Goal: Task Accomplishment & Management: Manage account settings

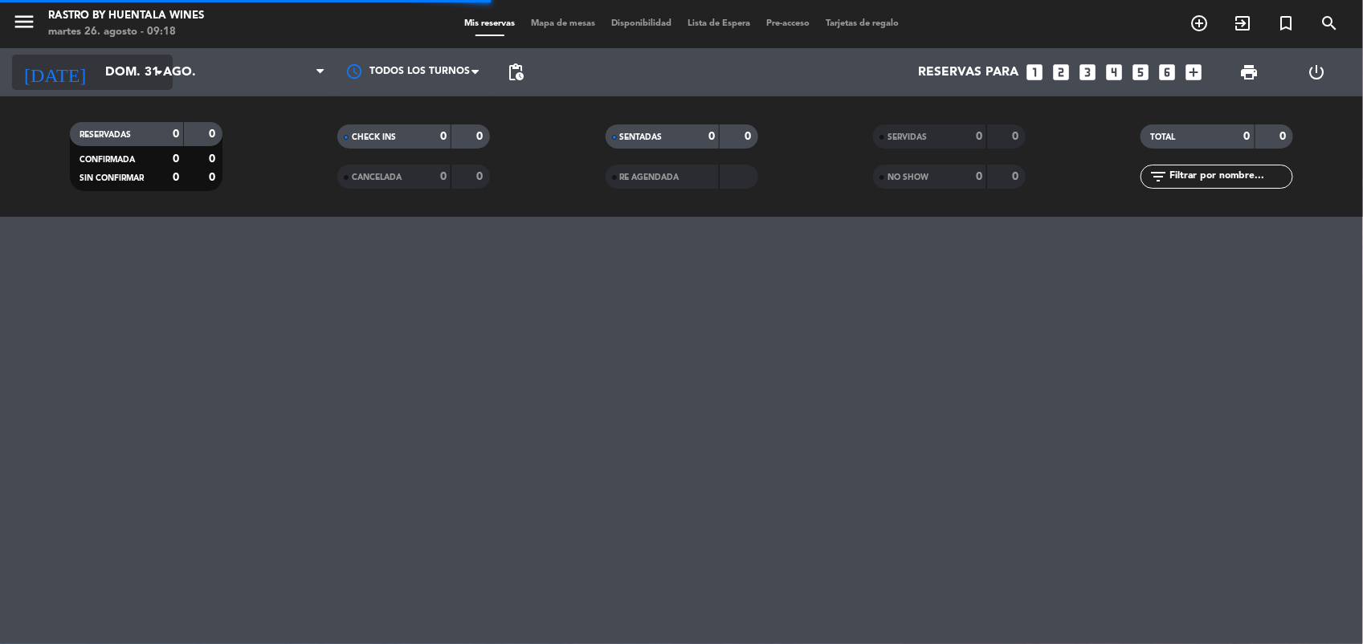
click at [111, 68] on input "dom. 31 ago." at bounding box center [182, 72] width 170 height 31
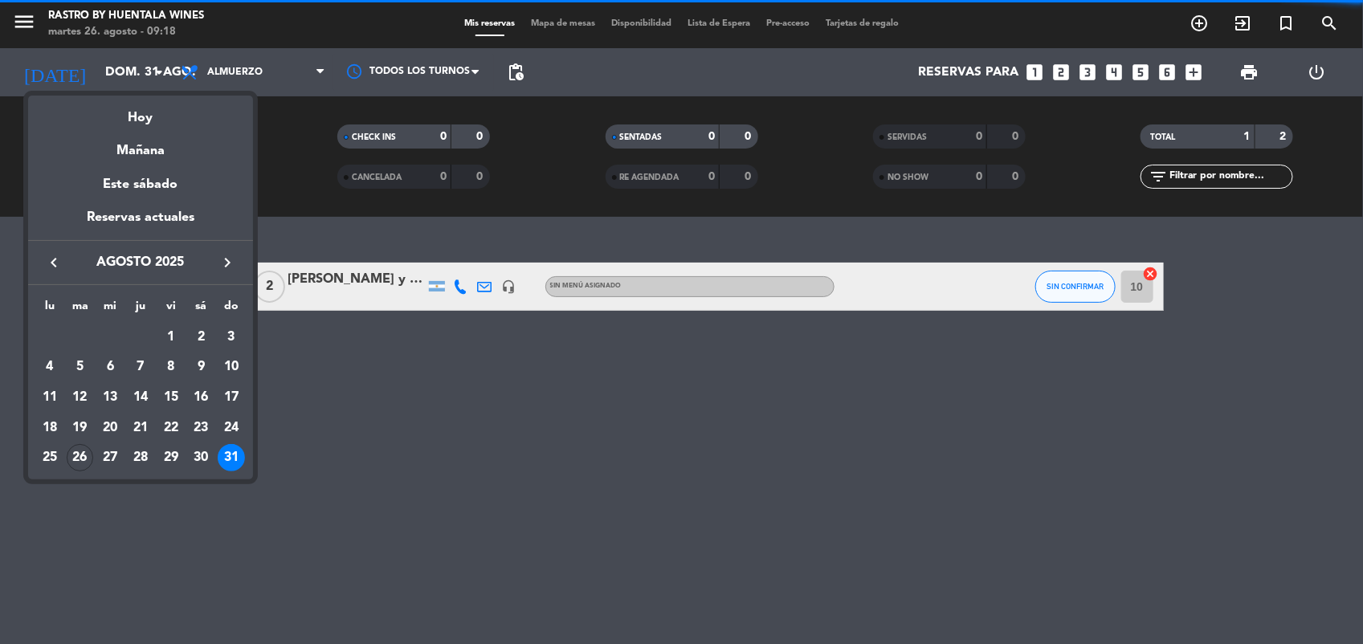
click at [229, 265] on icon "keyboard_arrow_right" at bounding box center [227, 262] width 19 height 19
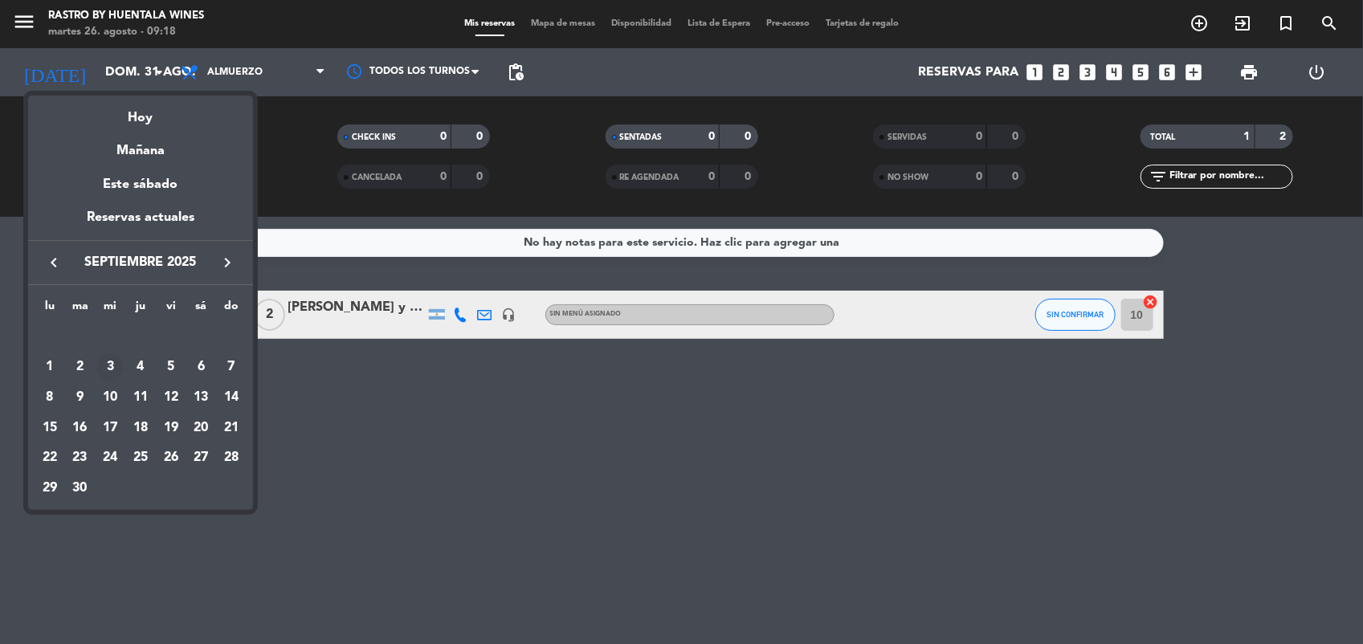
click at [108, 359] on div "3" at bounding box center [109, 366] width 27 height 27
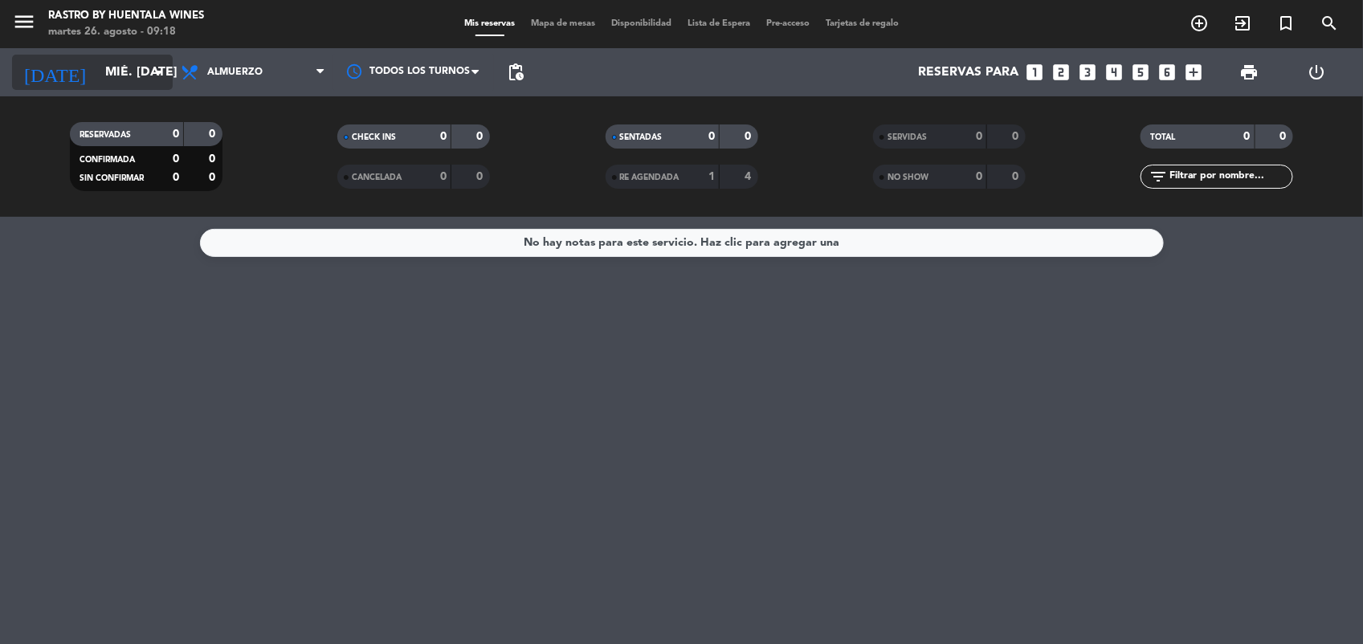
click at [97, 81] on input "mié. [DATE]" at bounding box center [182, 72] width 170 height 31
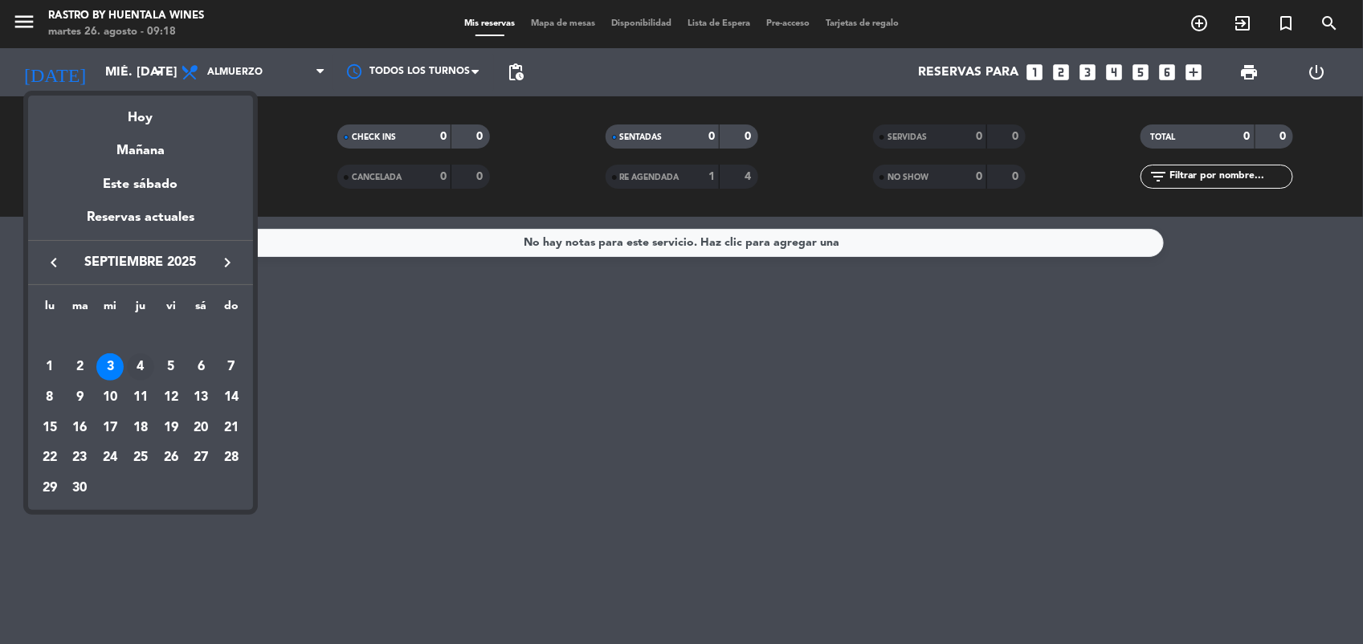
click at [147, 362] on div "4" at bounding box center [140, 366] width 27 height 27
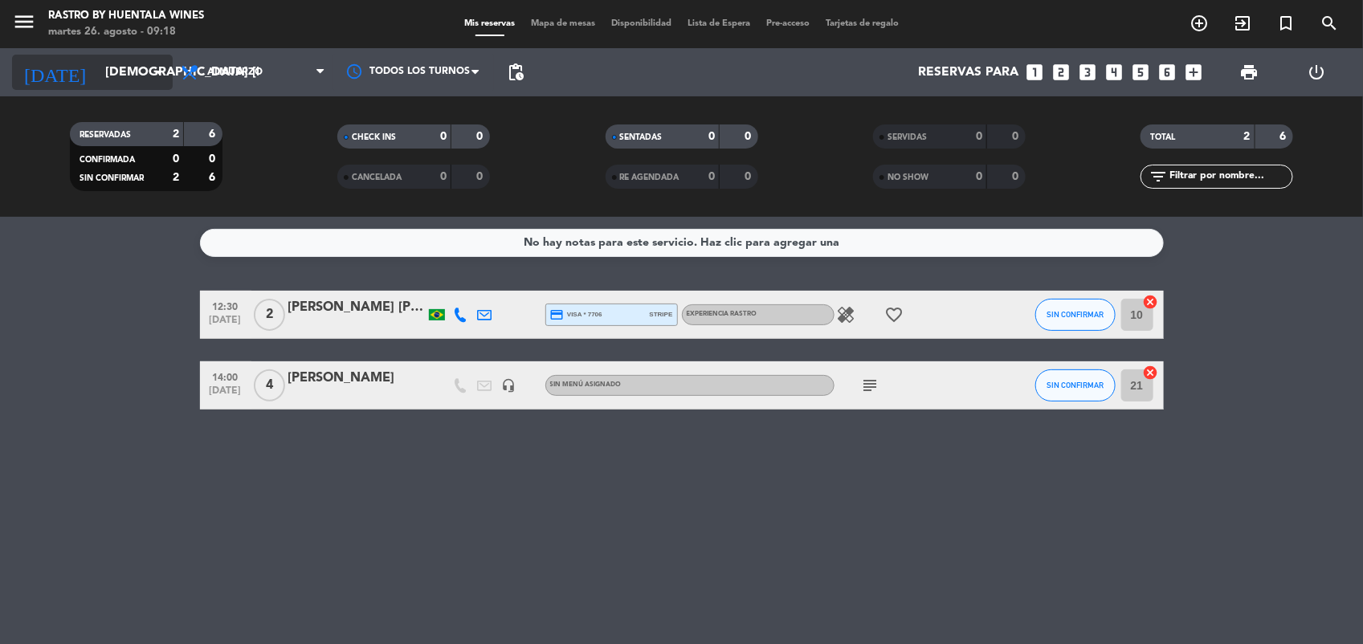
click at [126, 84] on input "[DEMOGRAPHIC_DATA] [DATE]" at bounding box center [182, 72] width 170 height 31
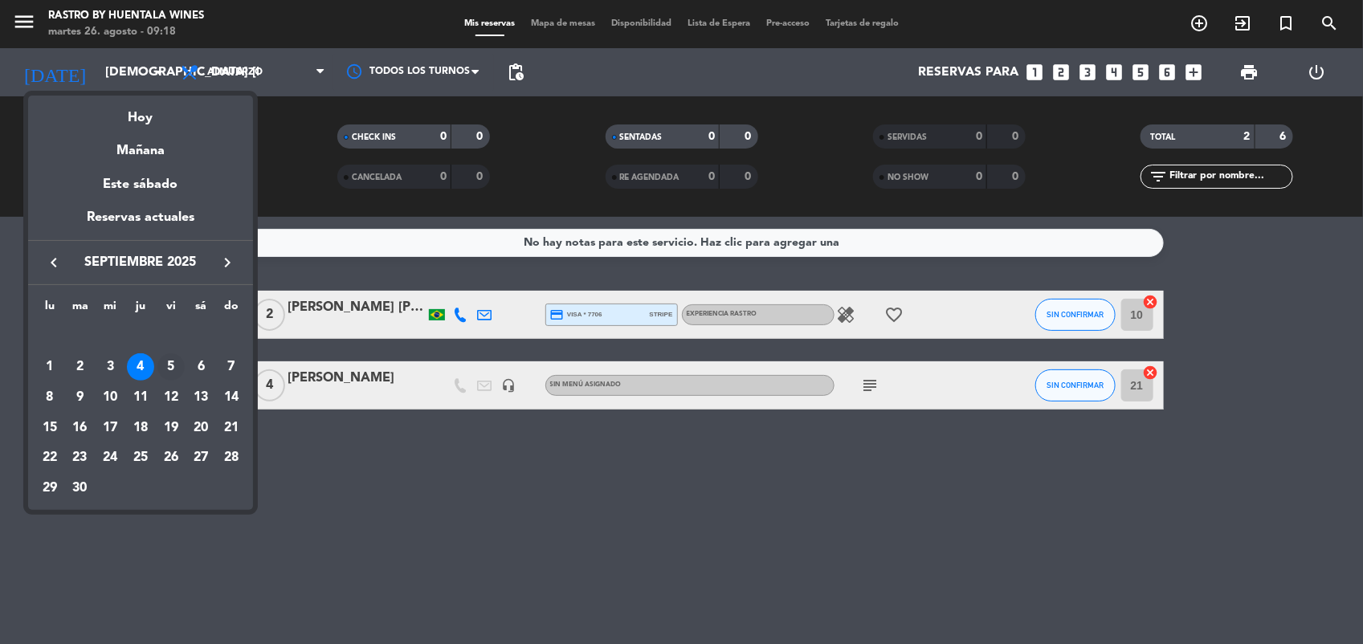
click at [165, 364] on div "5" at bounding box center [170, 366] width 27 height 27
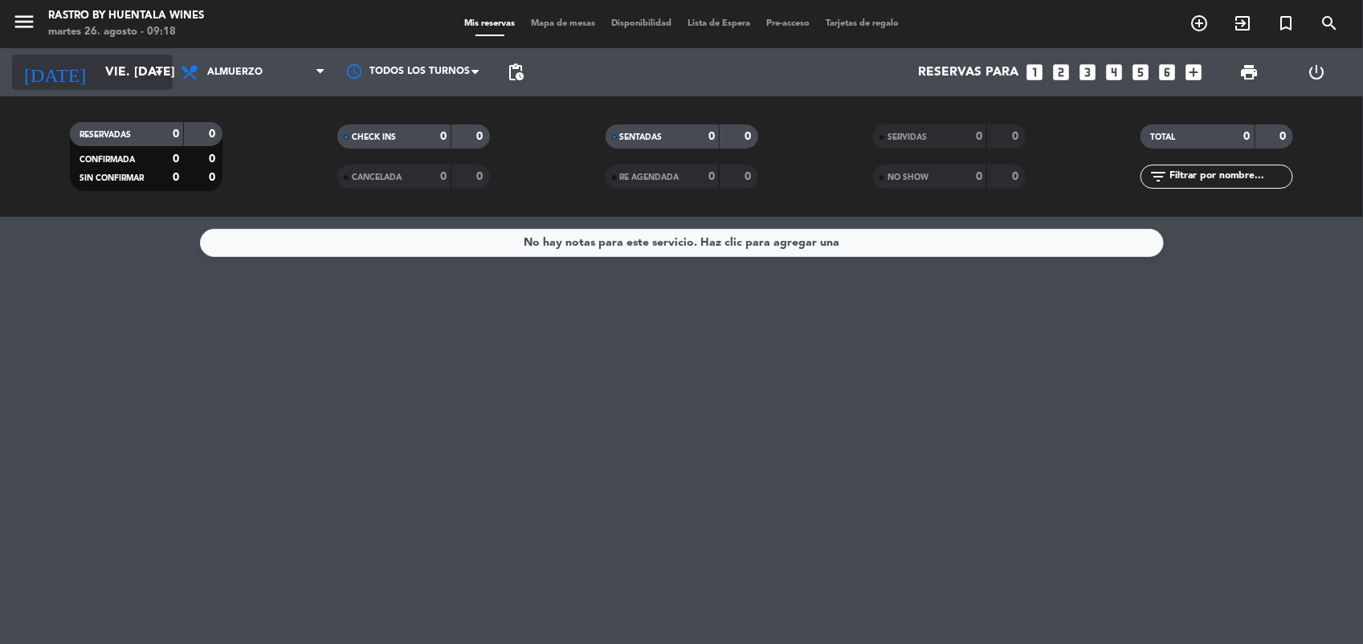
click at [137, 81] on input "vie. [DATE]" at bounding box center [182, 72] width 170 height 31
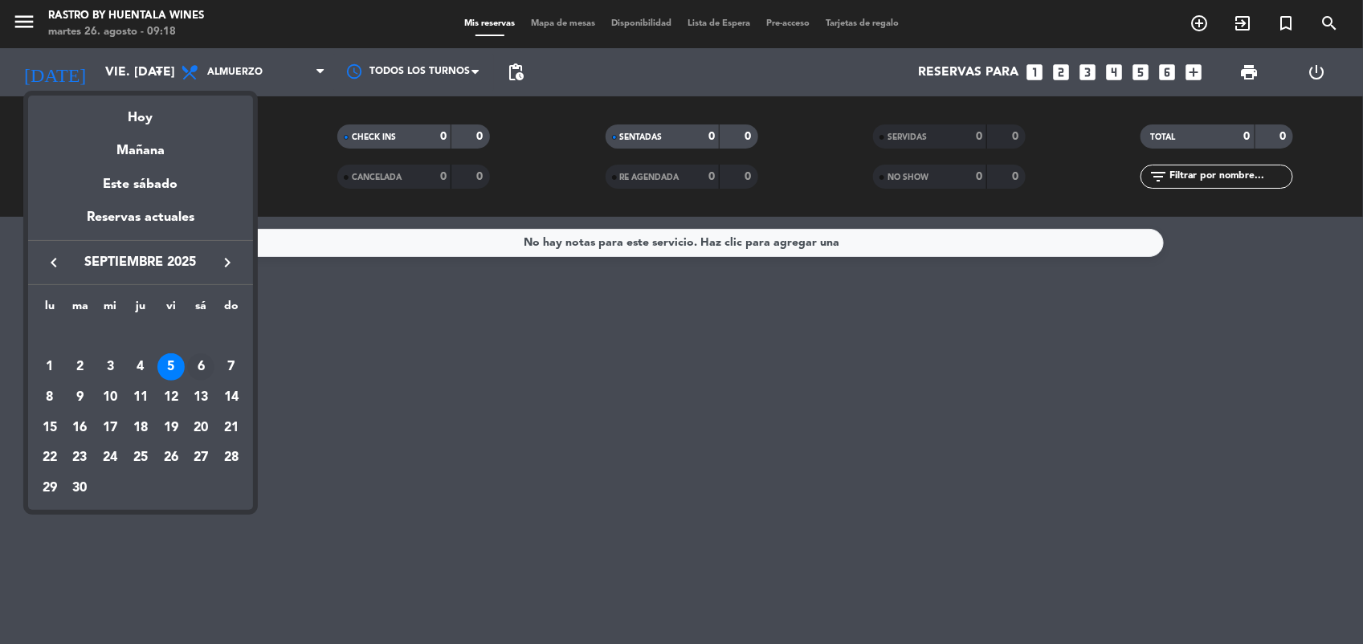
click at [198, 360] on div "6" at bounding box center [200, 366] width 27 height 27
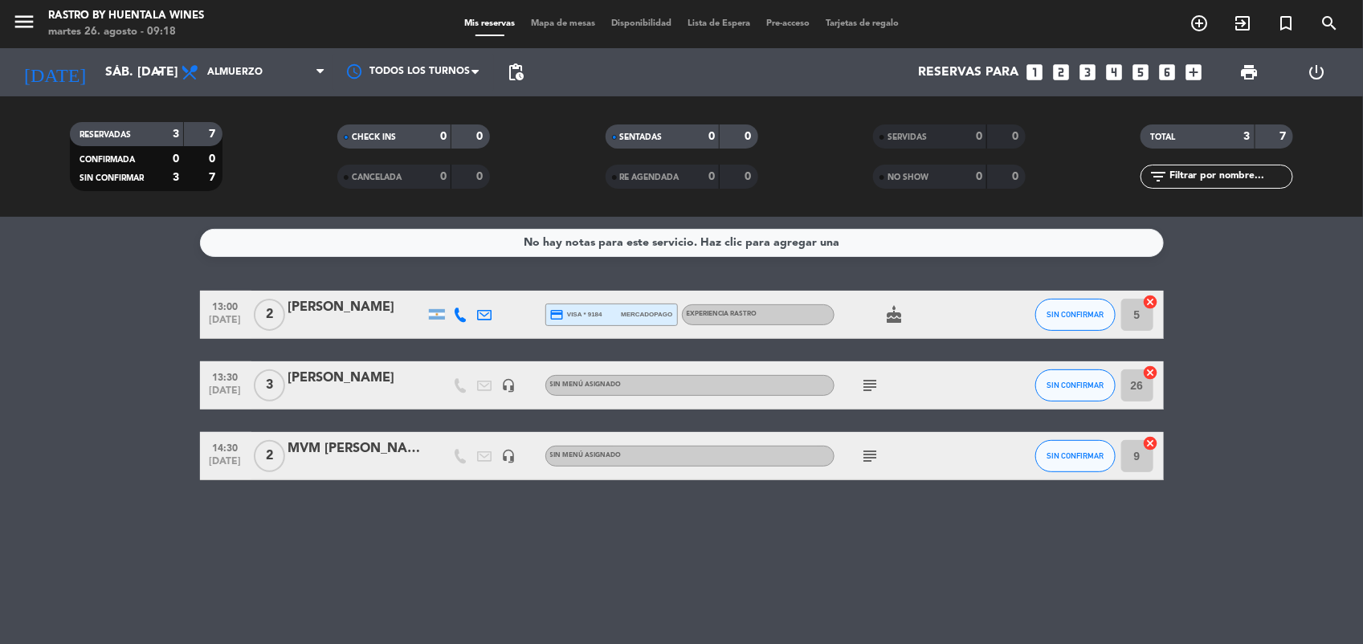
click at [42, 378] on bookings-row "13:00 [DATE] 2 [PERSON_NAME] credit_card visa * 9184 mercadopago EXPERIENCIA RA…" at bounding box center [681, 386] width 1363 height 190
click at [110, 61] on input "sáb. [DATE]" at bounding box center [182, 72] width 170 height 31
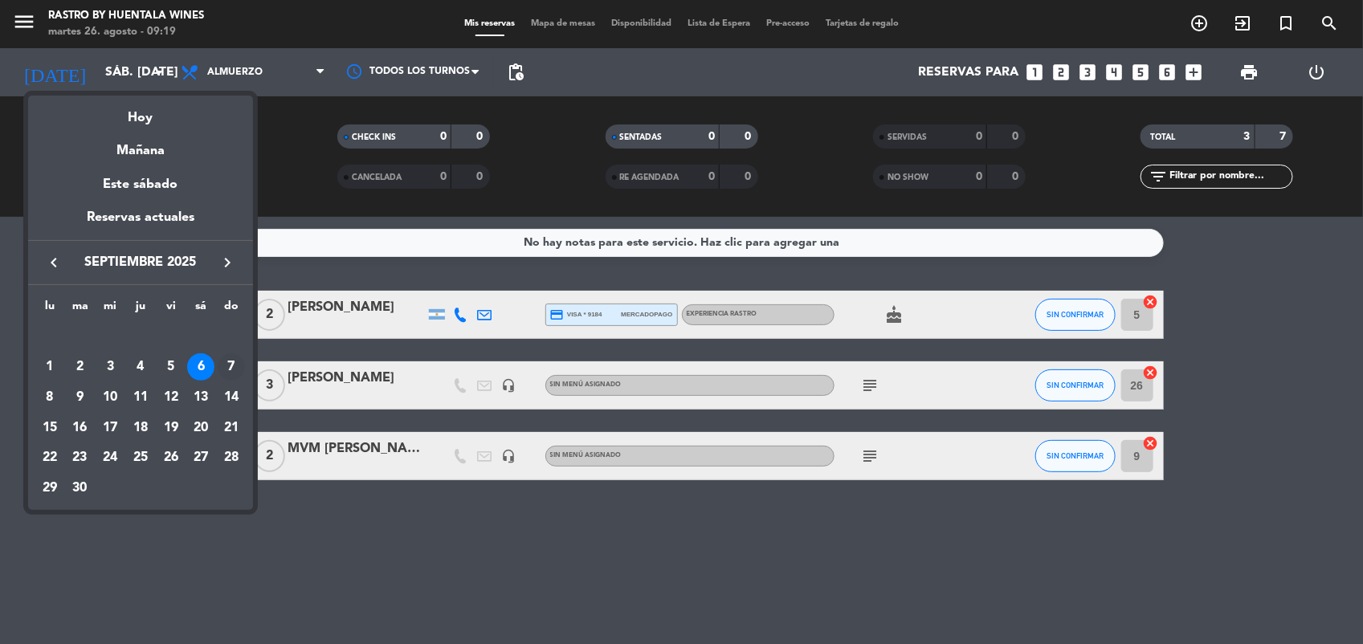
click at [231, 362] on div "7" at bounding box center [231, 366] width 27 height 27
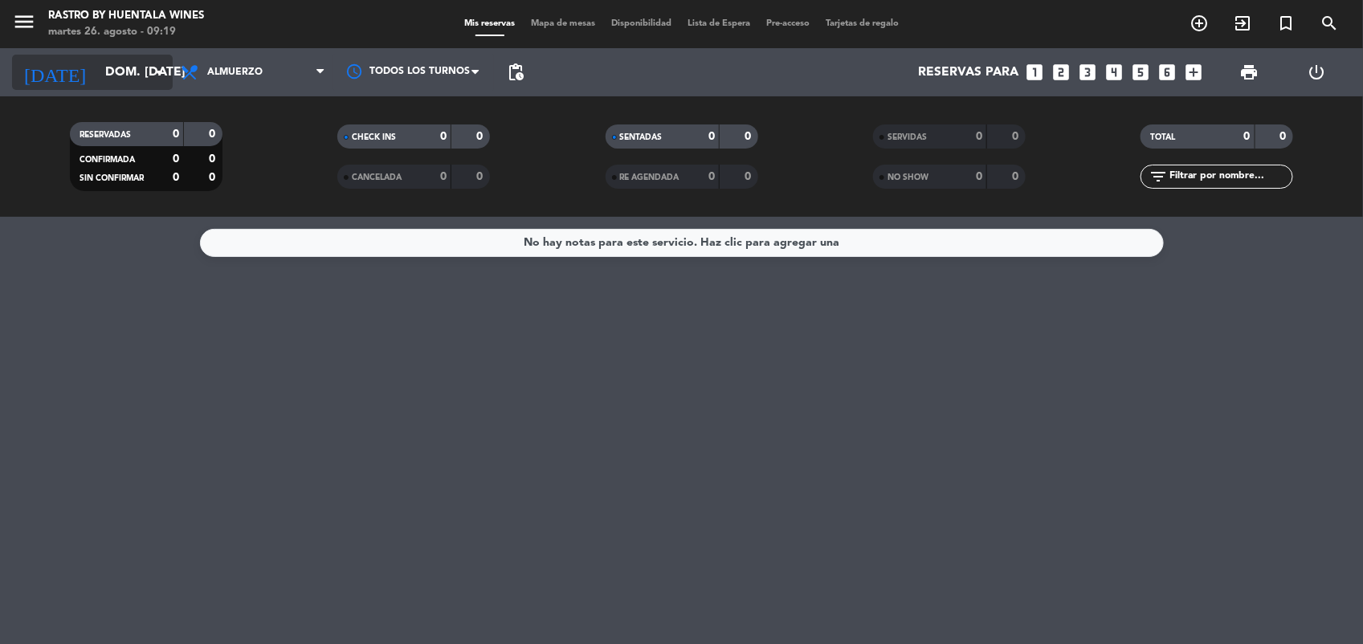
click at [97, 75] on input "dom. [DATE]" at bounding box center [182, 72] width 170 height 31
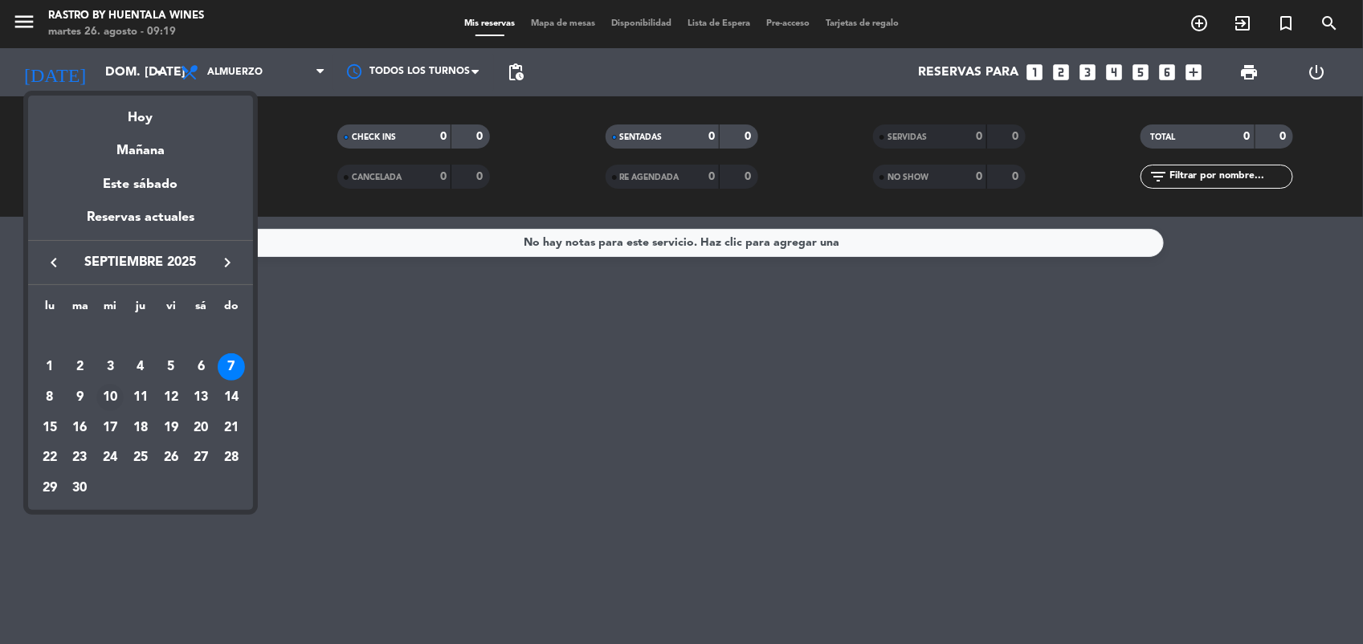
click at [110, 396] on div "10" at bounding box center [109, 397] width 27 height 27
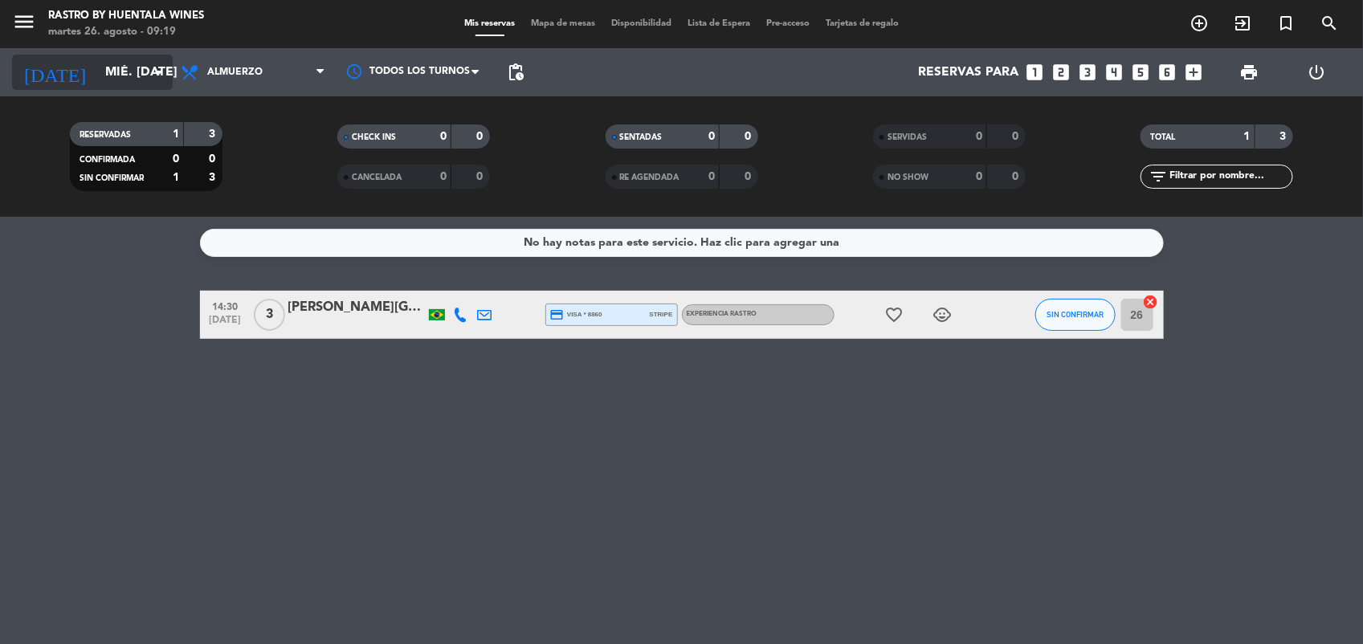
click at [150, 76] on icon "arrow_drop_down" at bounding box center [158, 72] width 19 height 19
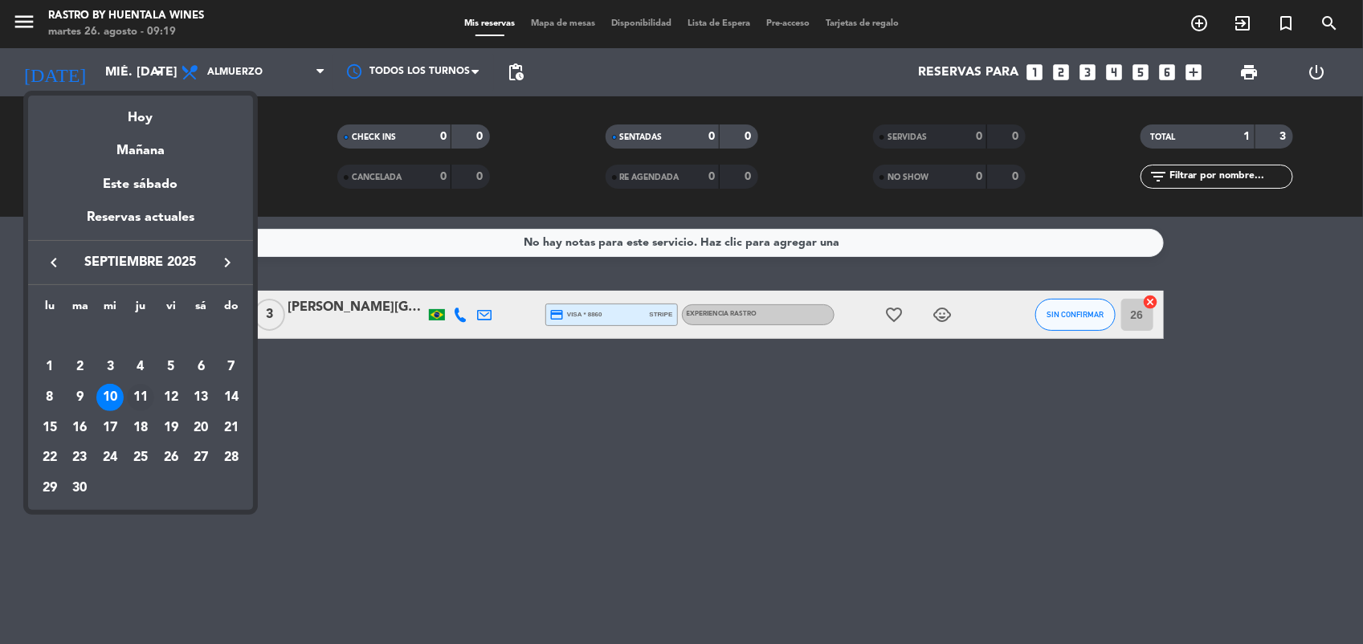
click at [149, 400] on div "11" at bounding box center [140, 397] width 27 height 27
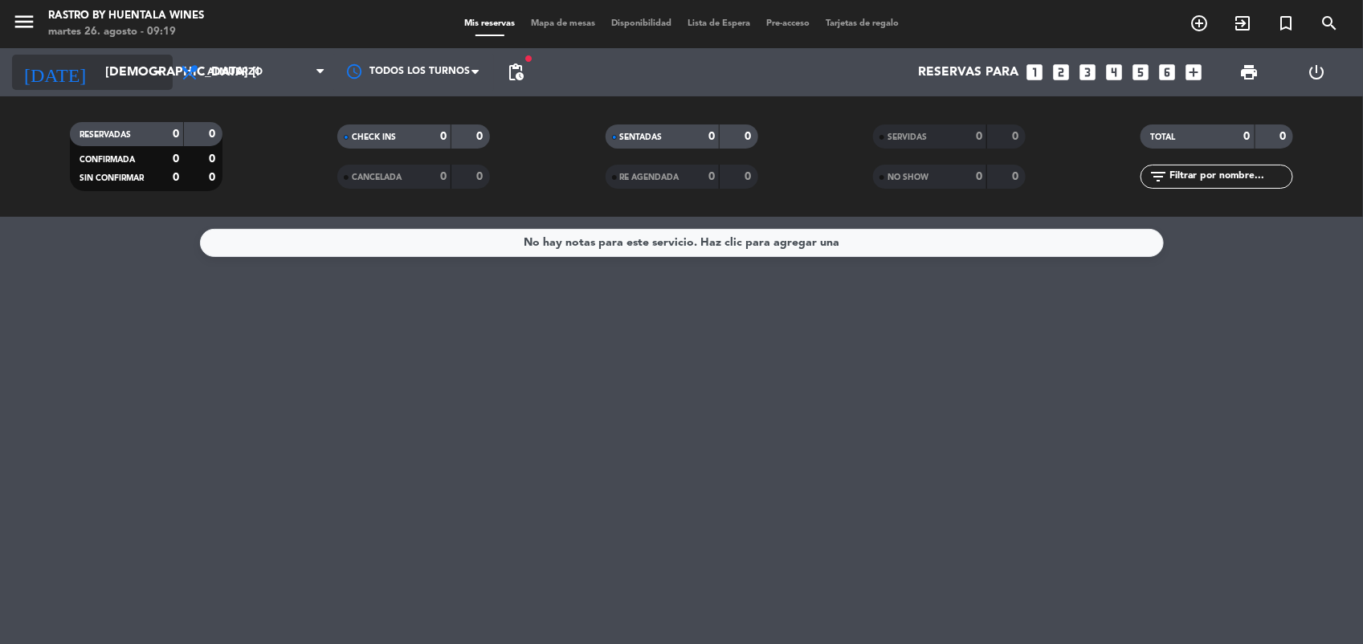
click at [115, 79] on input "[DEMOGRAPHIC_DATA] [DATE]" at bounding box center [182, 72] width 170 height 31
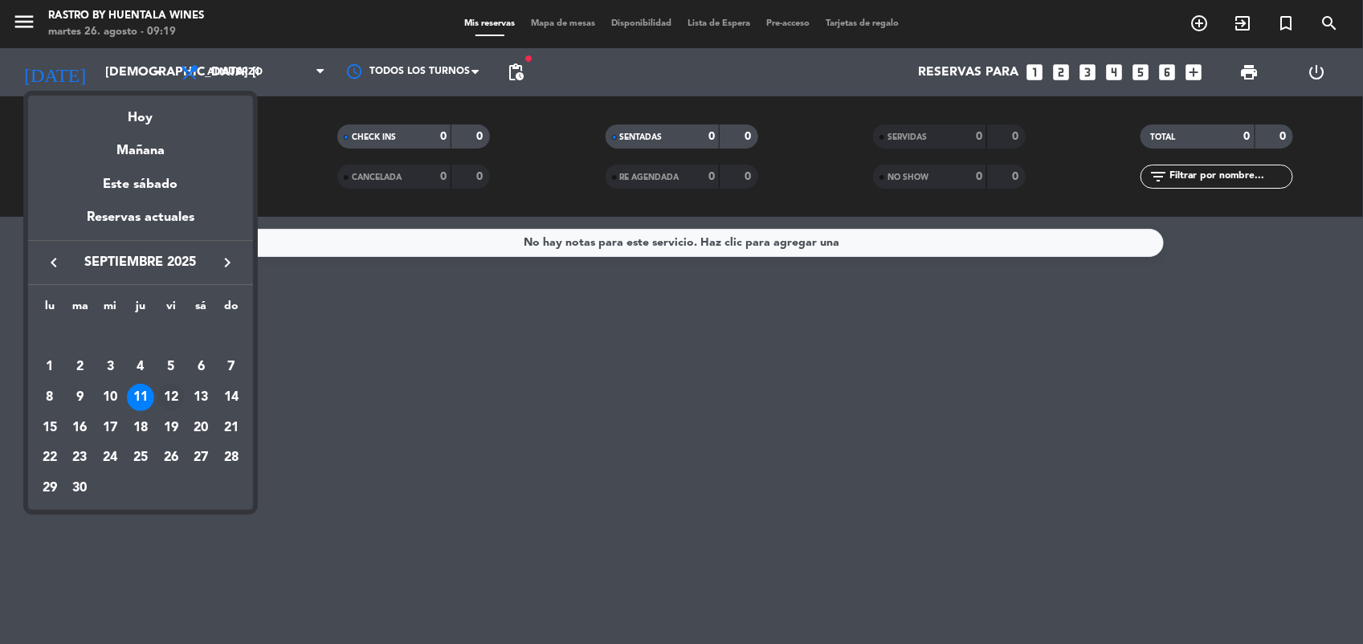
click at [166, 403] on div "12" at bounding box center [170, 397] width 27 height 27
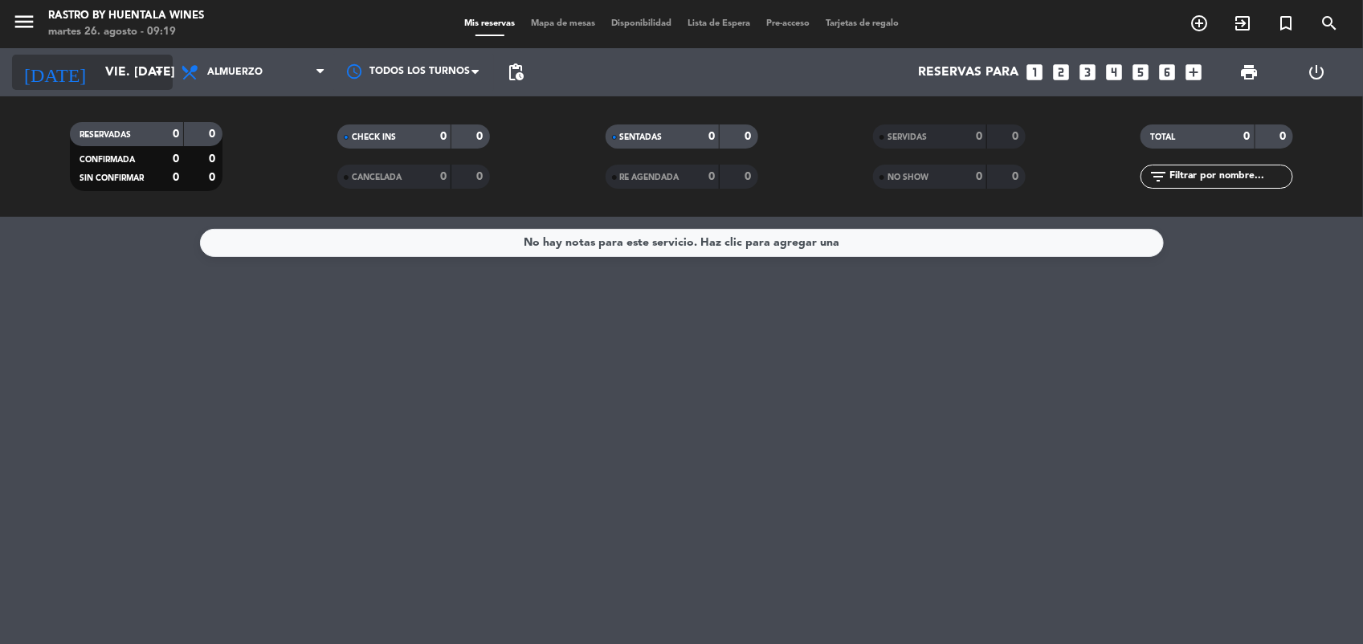
click at [145, 55] on div "[DATE] vie. [DATE] arrow_drop_down" at bounding box center [92, 72] width 161 height 35
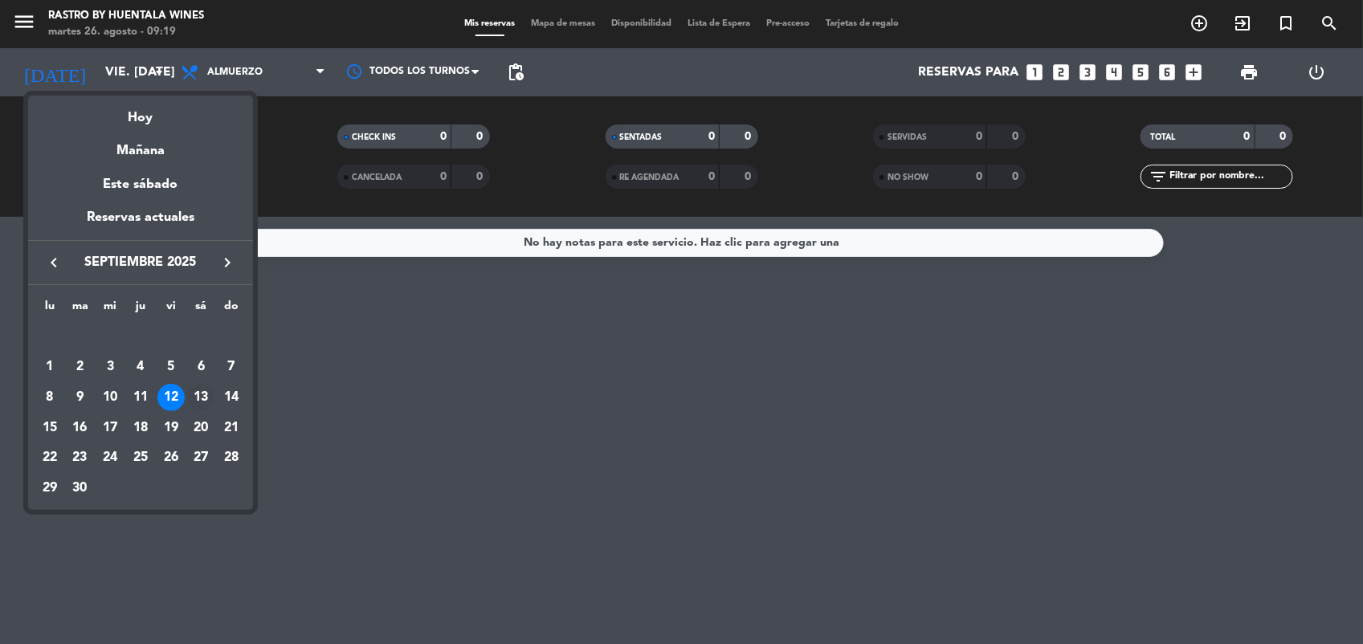
click at [195, 390] on div "13" at bounding box center [200, 397] width 27 height 27
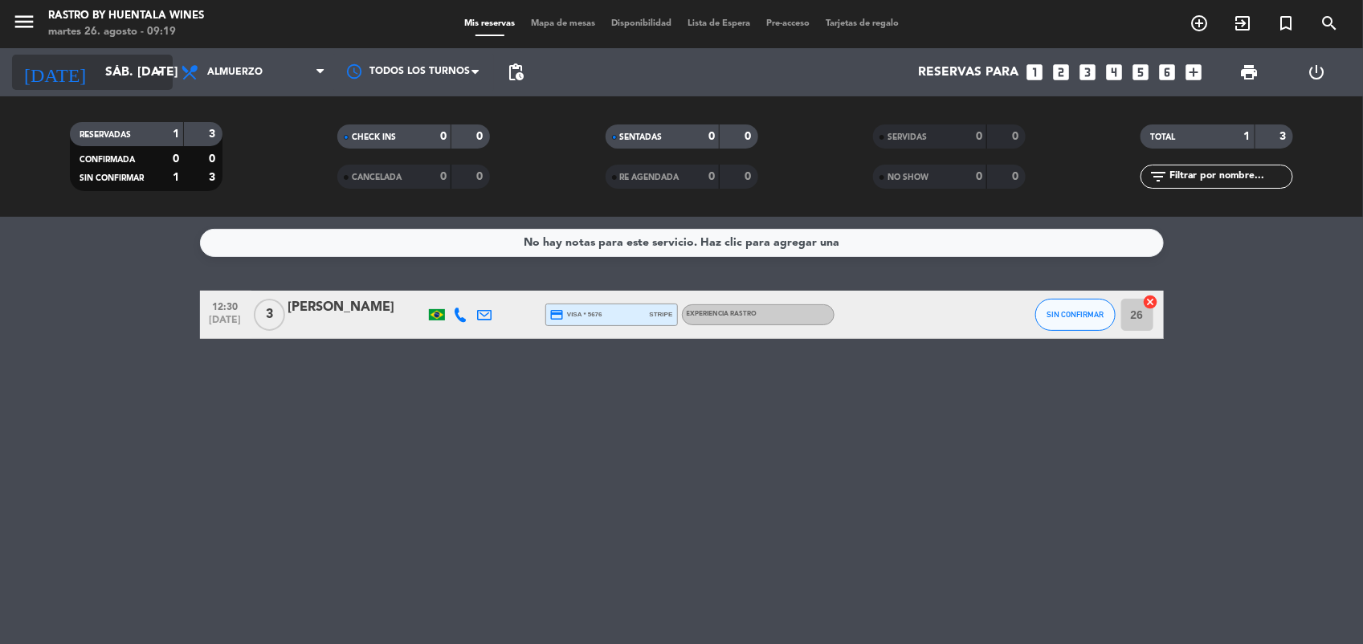
click at [126, 70] on input "sáb. [DATE]" at bounding box center [182, 72] width 170 height 31
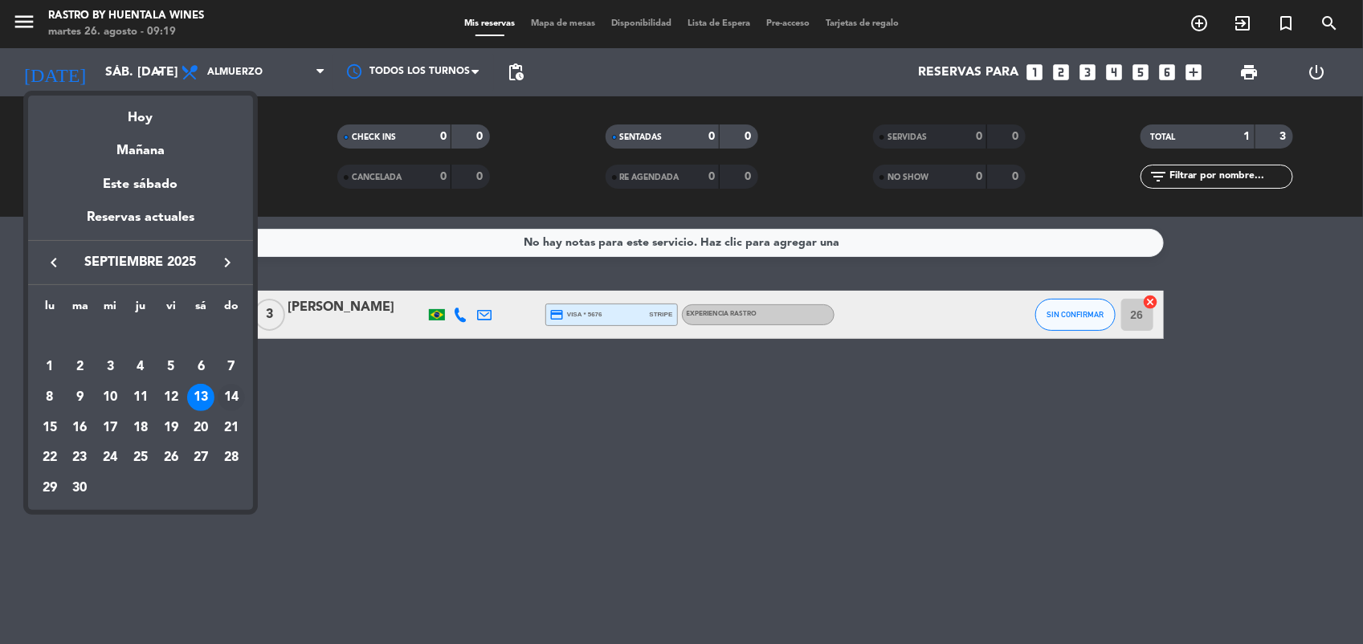
click at [231, 388] on div "14" at bounding box center [231, 397] width 27 height 27
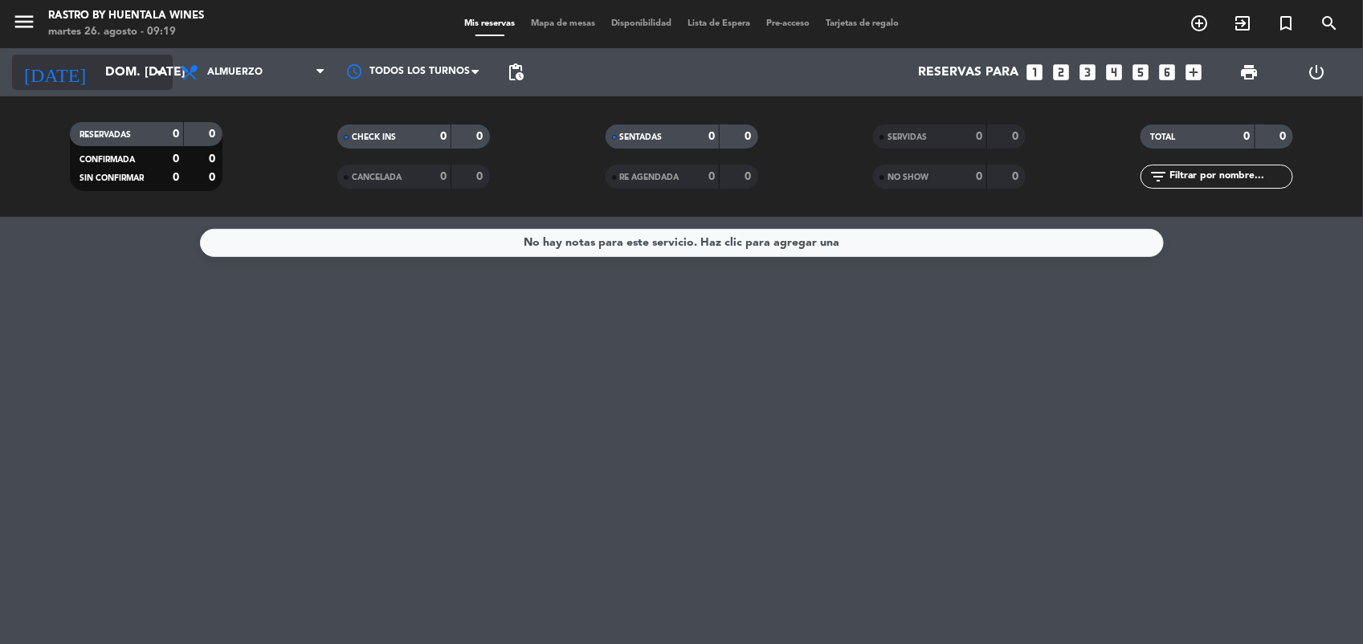
click at [97, 57] on input "dom. [DATE]" at bounding box center [182, 72] width 170 height 31
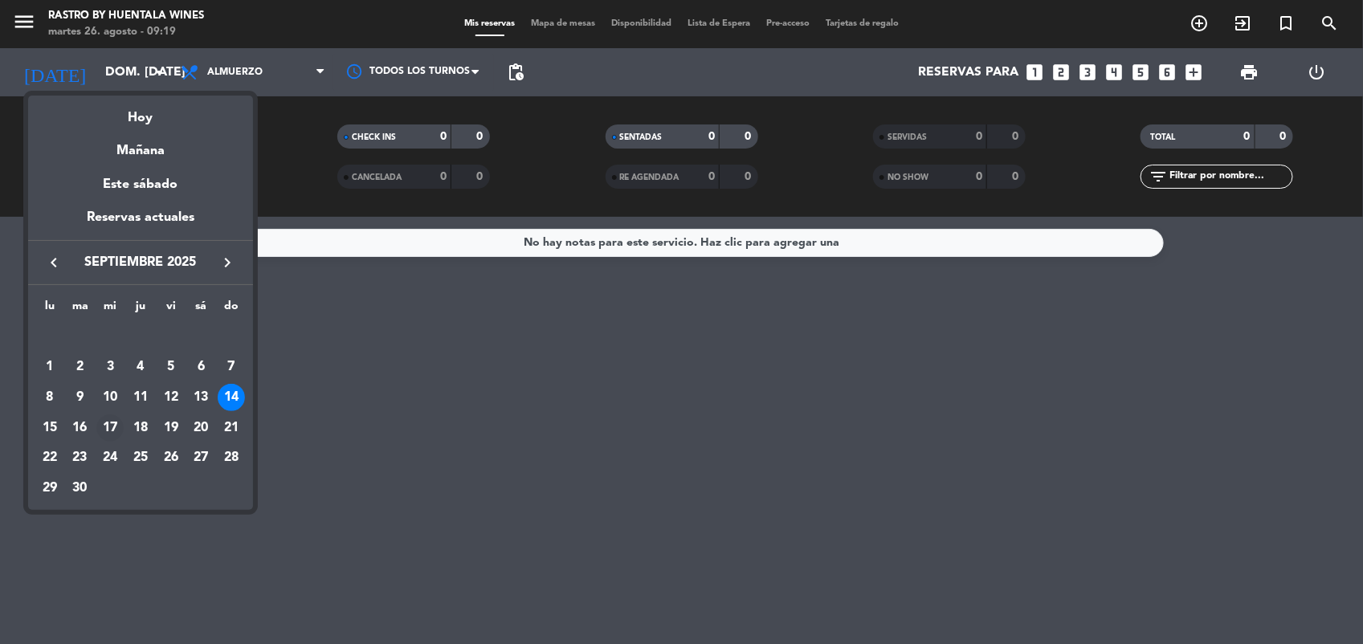
click at [106, 426] on div "17" at bounding box center [109, 428] width 27 height 27
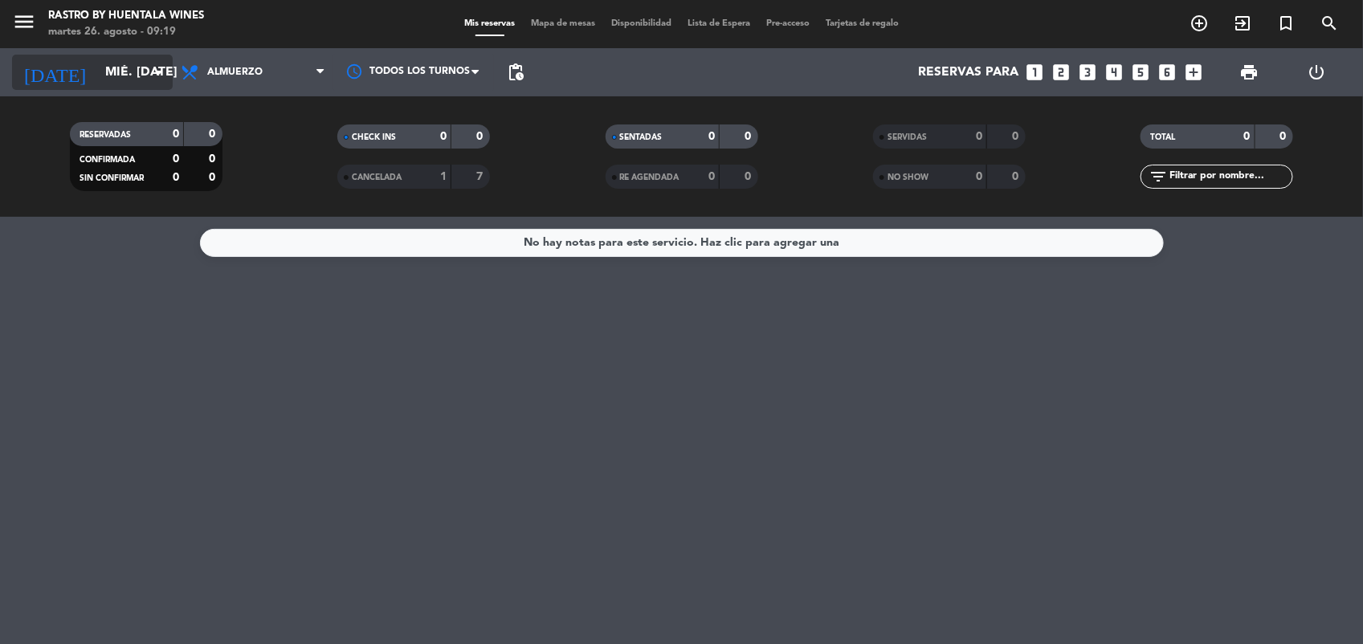
click at [106, 84] on input "mié. [DATE]" at bounding box center [182, 72] width 170 height 31
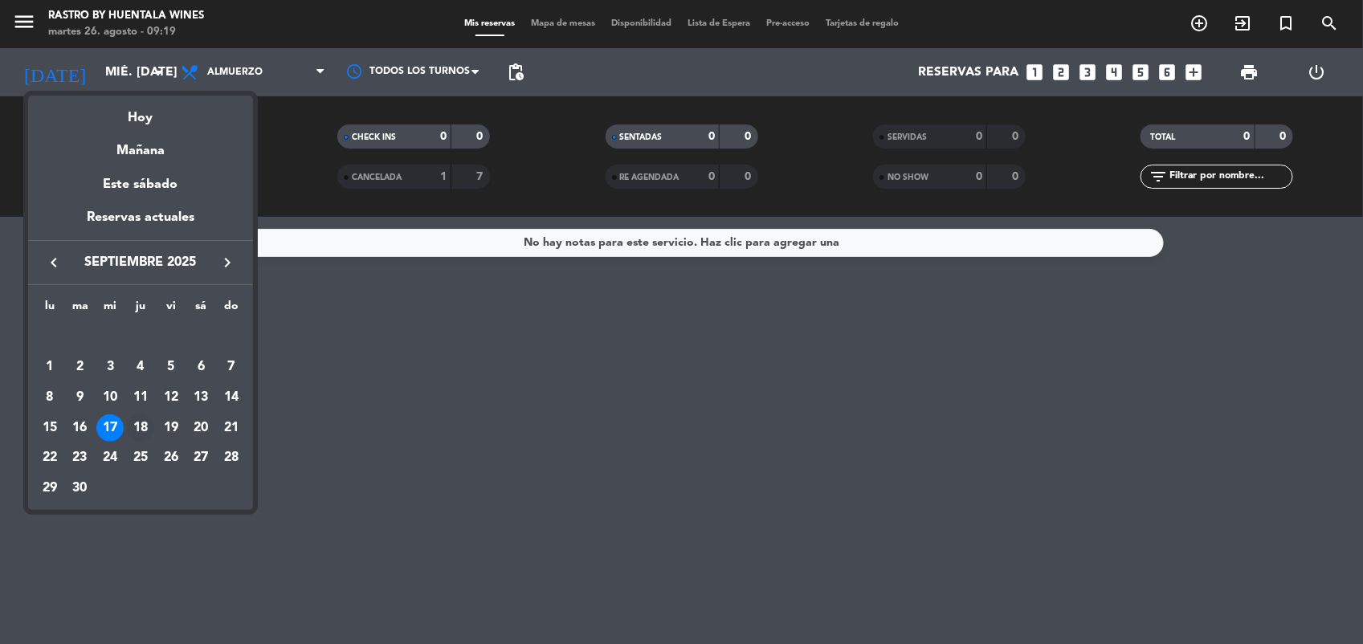
click at [141, 426] on div "18" at bounding box center [140, 428] width 27 height 27
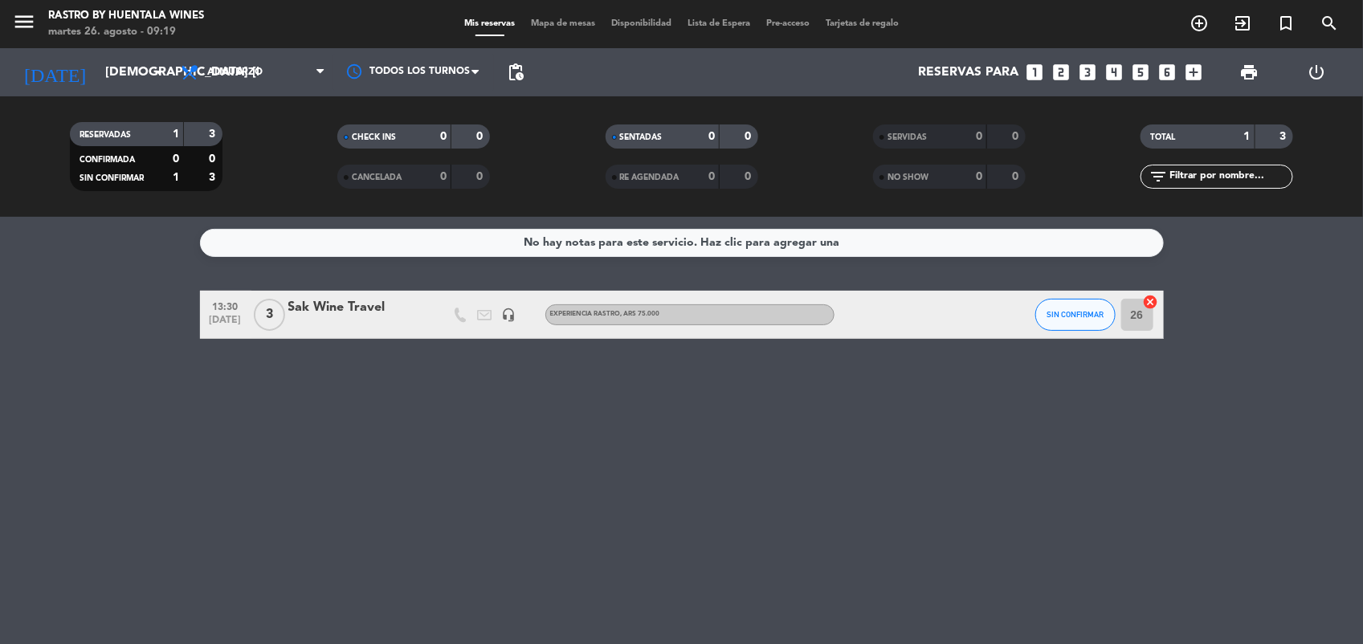
click at [114, 53] on div "[DATE] [DEMOGRAPHIC_DATA] [DATE] arrow_drop_down" at bounding box center [92, 72] width 161 height 48
click at [116, 64] on input "[DEMOGRAPHIC_DATA] [DATE]" at bounding box center [182, 72] width 170 height 31
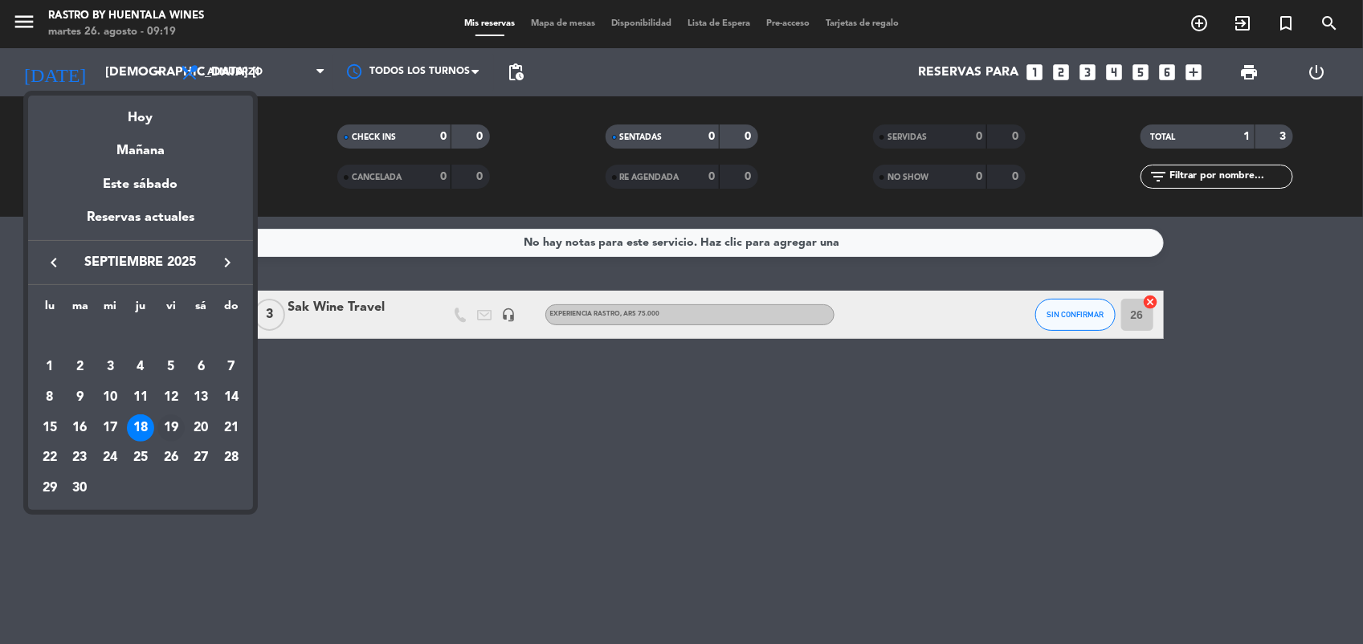
click at [170, 424] on div "19" at bounding box center [170, 428] width 27 height 27
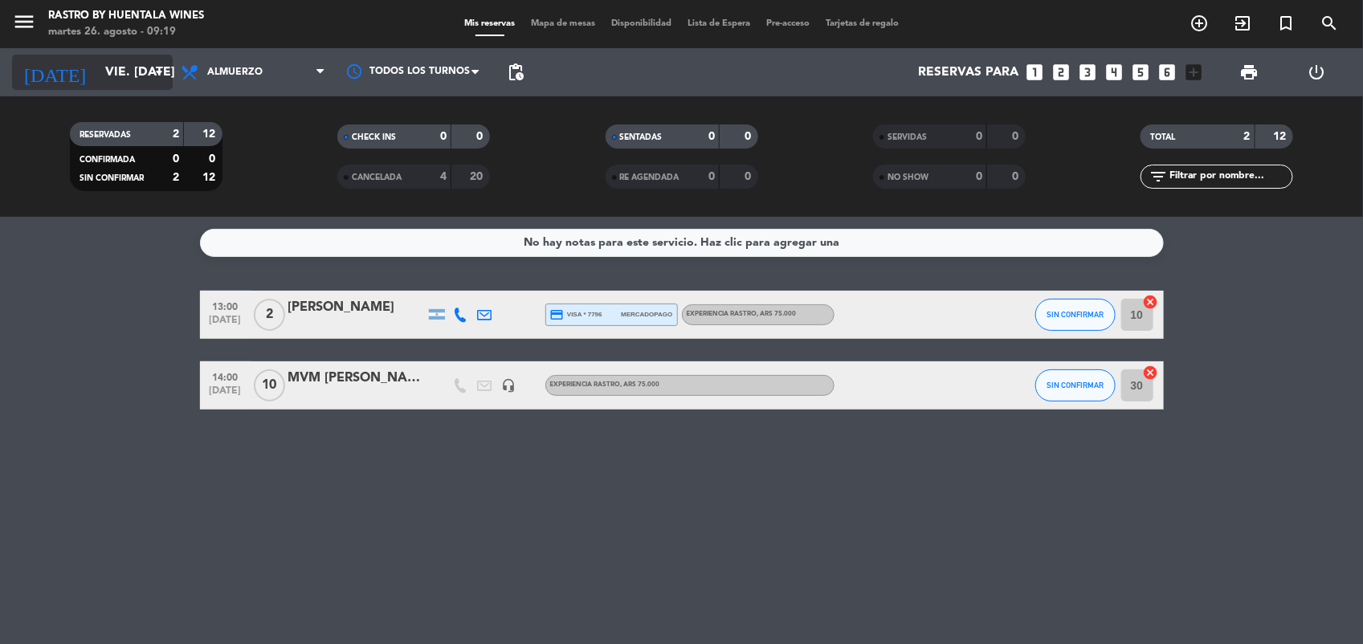
click at [126, 69] on input "vie. [DATE]" at bounding box center [182, 72] width 170 height 31
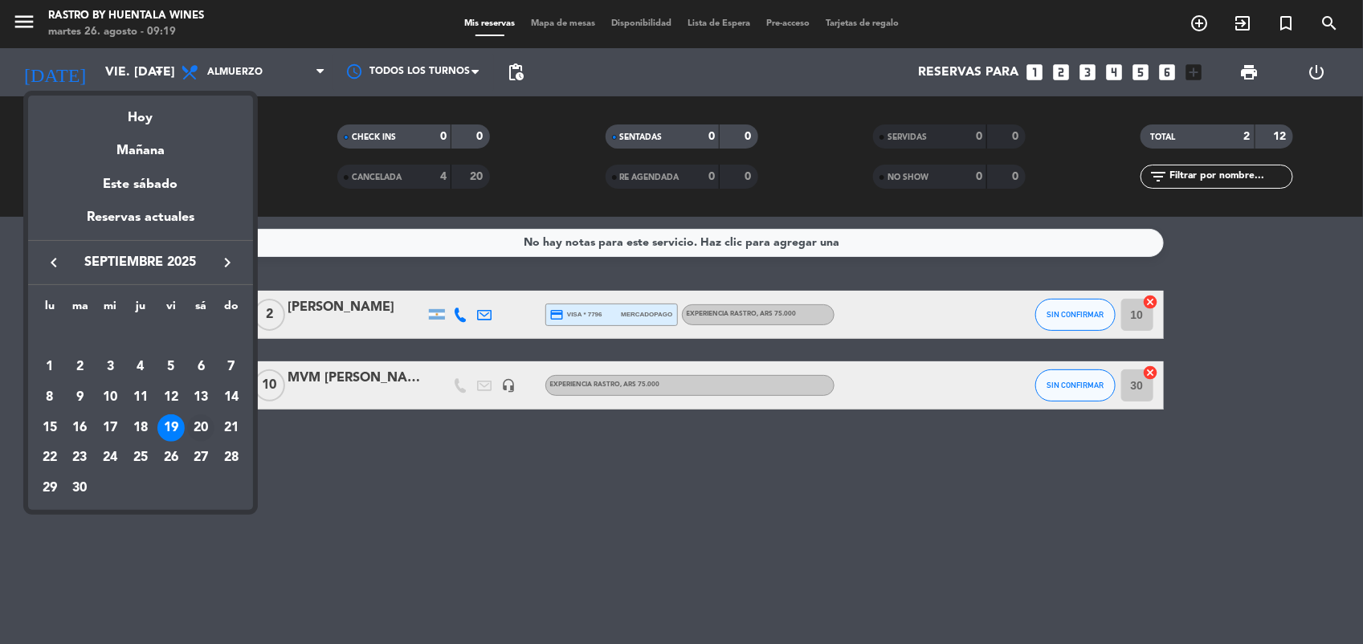
click at [199, 427] on div "20" at bounding box center [200, 428] width 27 height 27
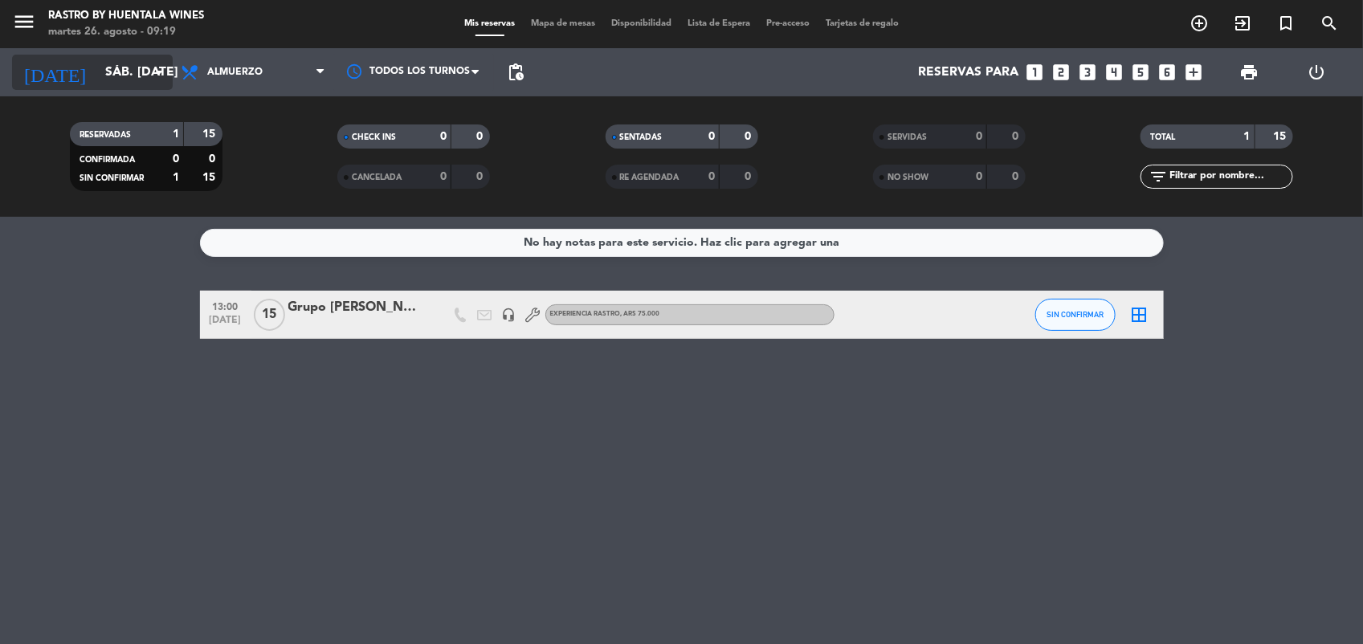
click at [119, 69] on input "sáb. [DATE]" at bounding box center [182, 72] width 170 height 31
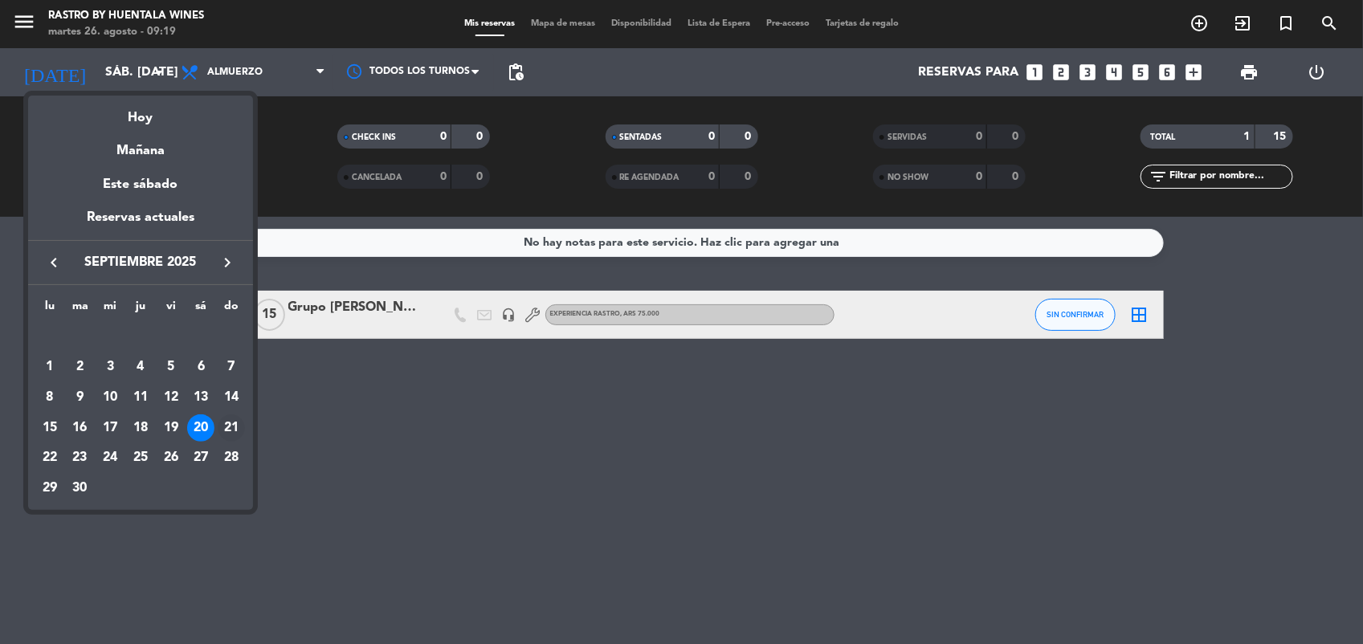
click at [227, 427] on div "21" at bounding box center [231, 428] width 27 height 27
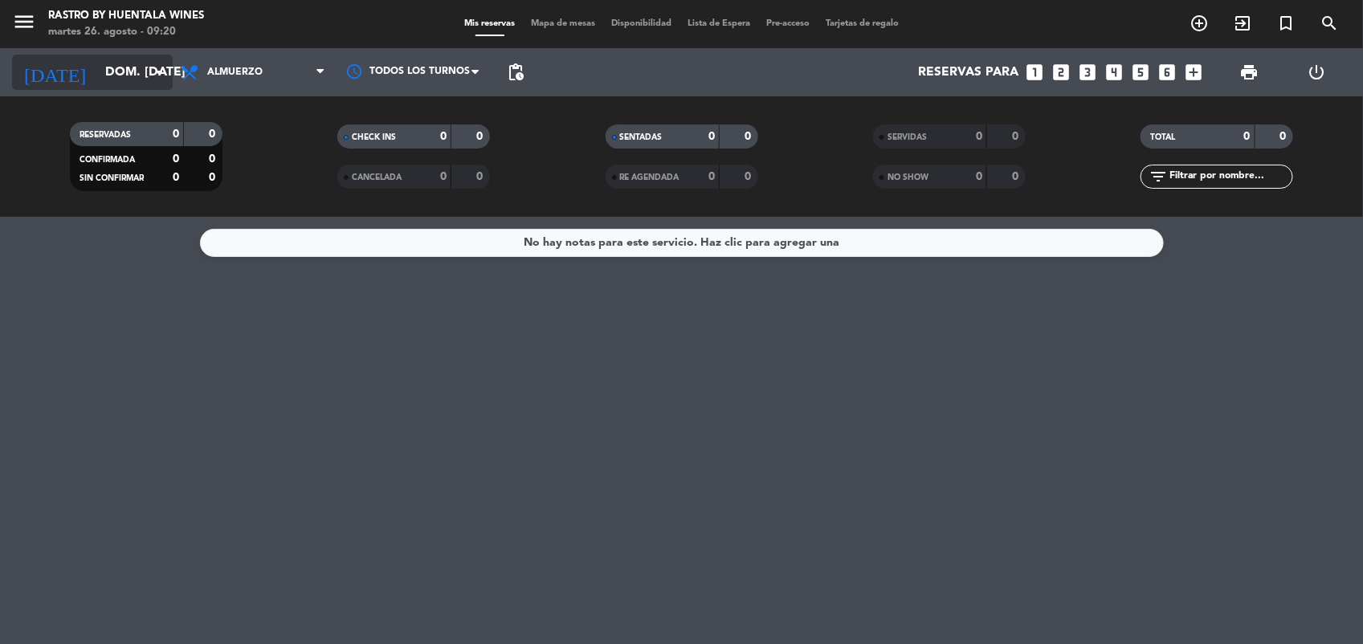
click at [113, 57] on input "dom. [DATE]" at bounding box center [182, 72] width 170 height 31
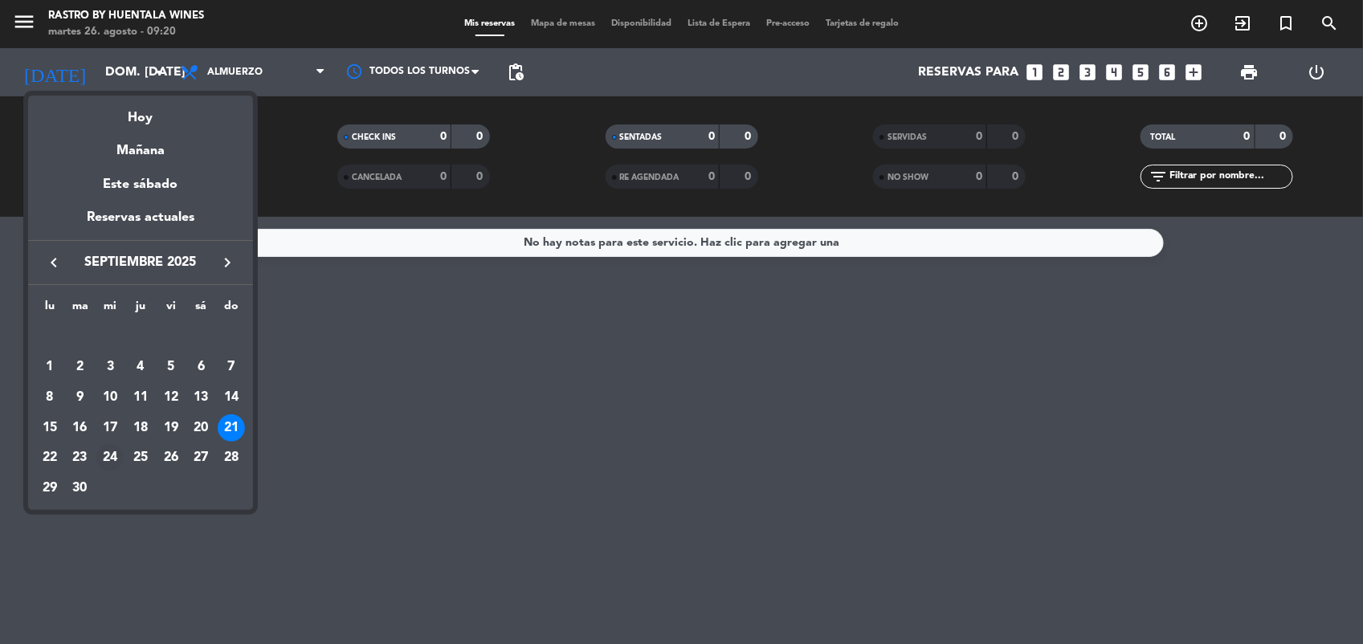
click at [107, 459] on div "24" at bounding box center [109, 457] width 27 height 27
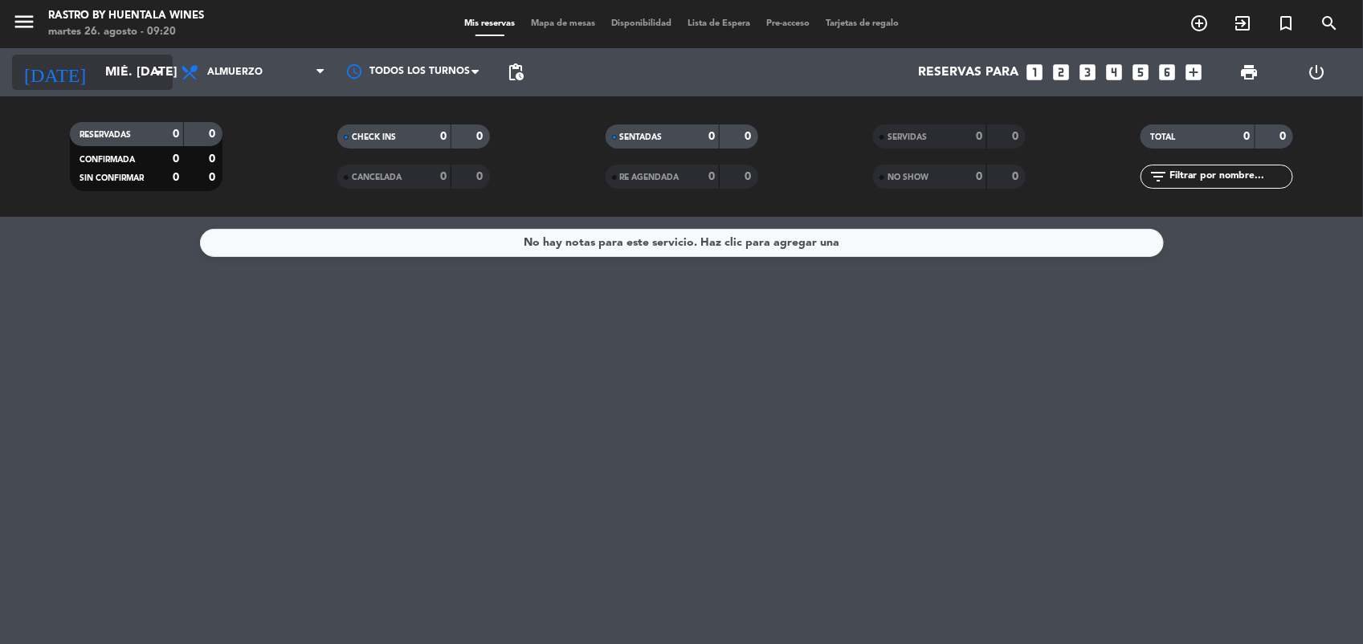
click at [137, 73] on input "mié. [DATE]" at bounding box center [182, 72] width 170 height 31
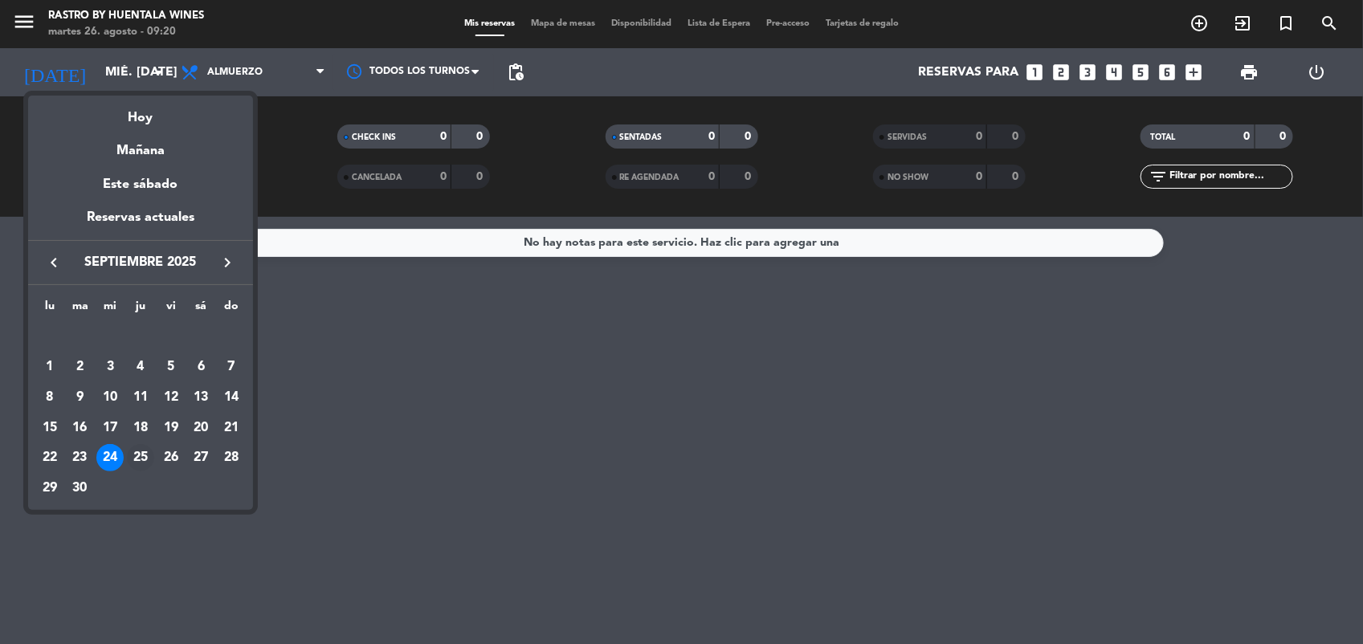
click at [135, 460] on div "25" at bounding box center [140, 457] width 27 height 27
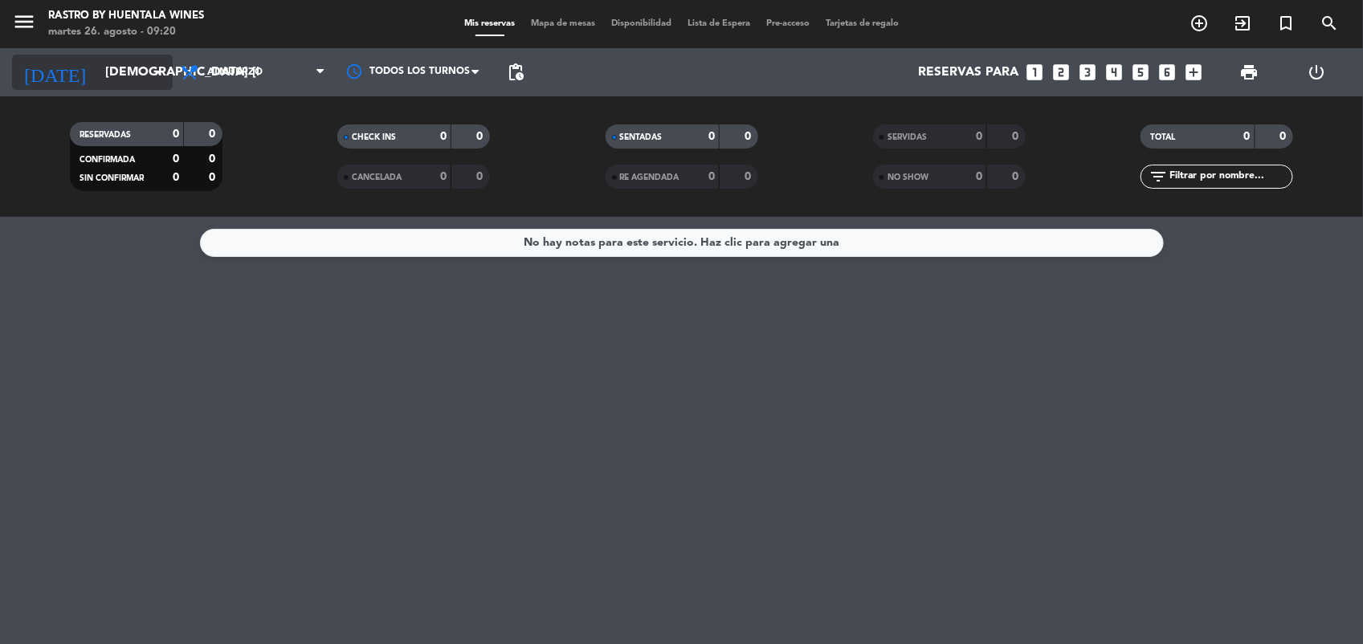
click at [113, 89] on div "[DATE] [DEMOGRAPHIC_DATA] [DATE] arrow_drop_down" at bounding box center [92, 72] width 161 height 35
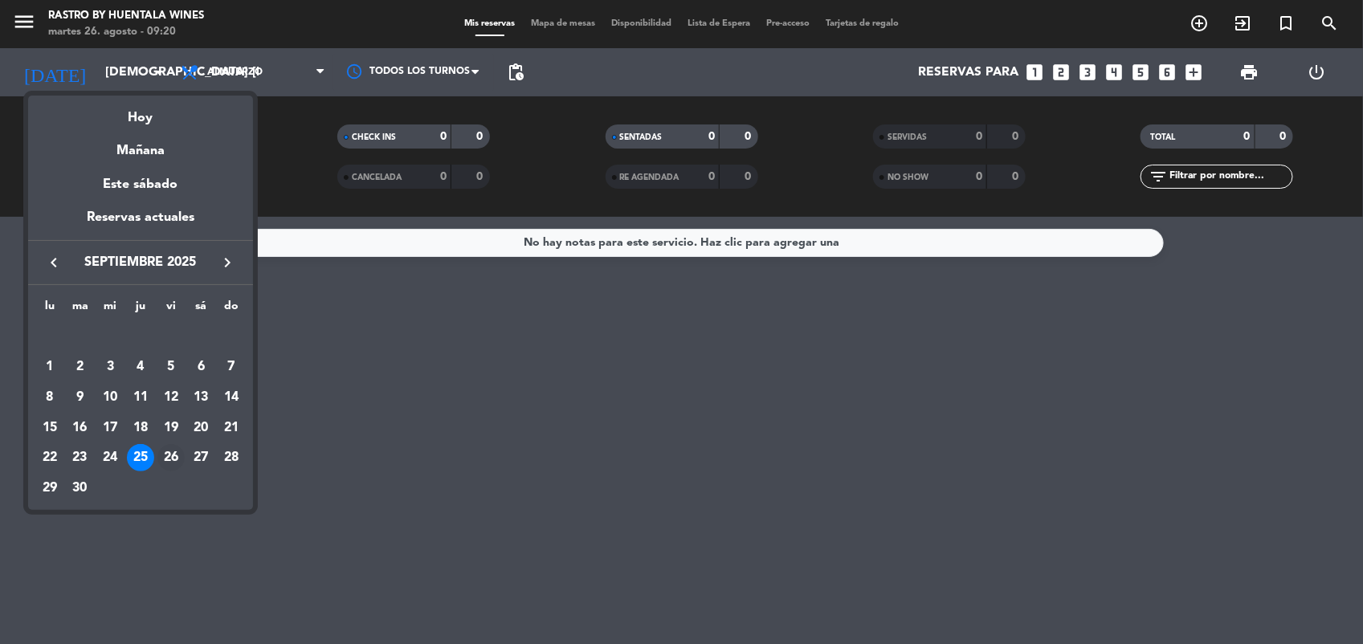
click at [175, 452] on div "26" at bounding box center [170, 457] width 27 height 27
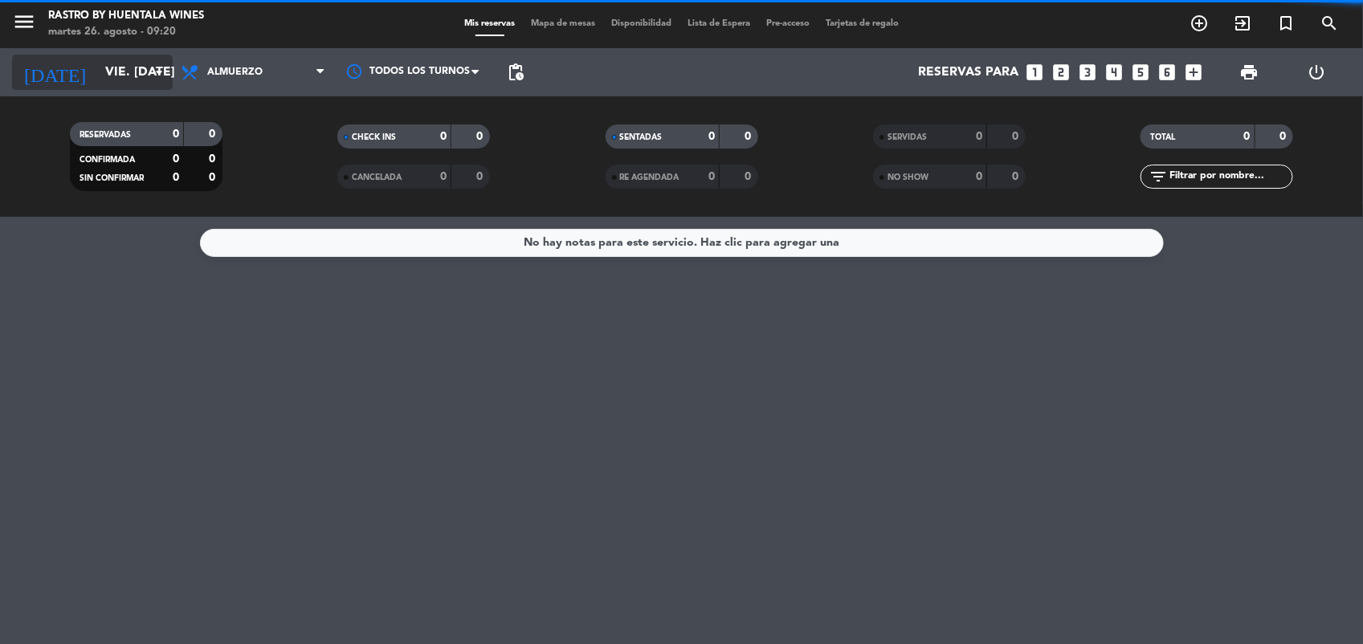
click at [141, 67] on input "vie. [DATE]" at bounding box center [182, 72] width 170 height 31
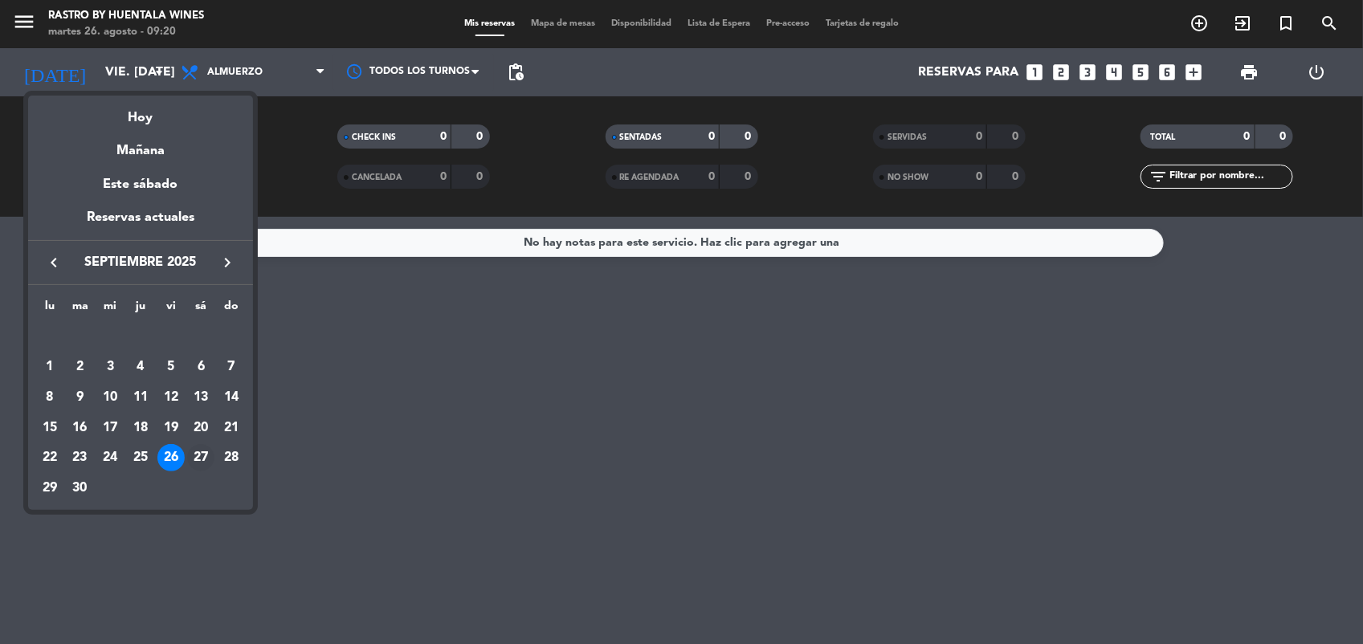
click at [199, 460] on div "27" at bounding box center [200, 457] width 27 height 27
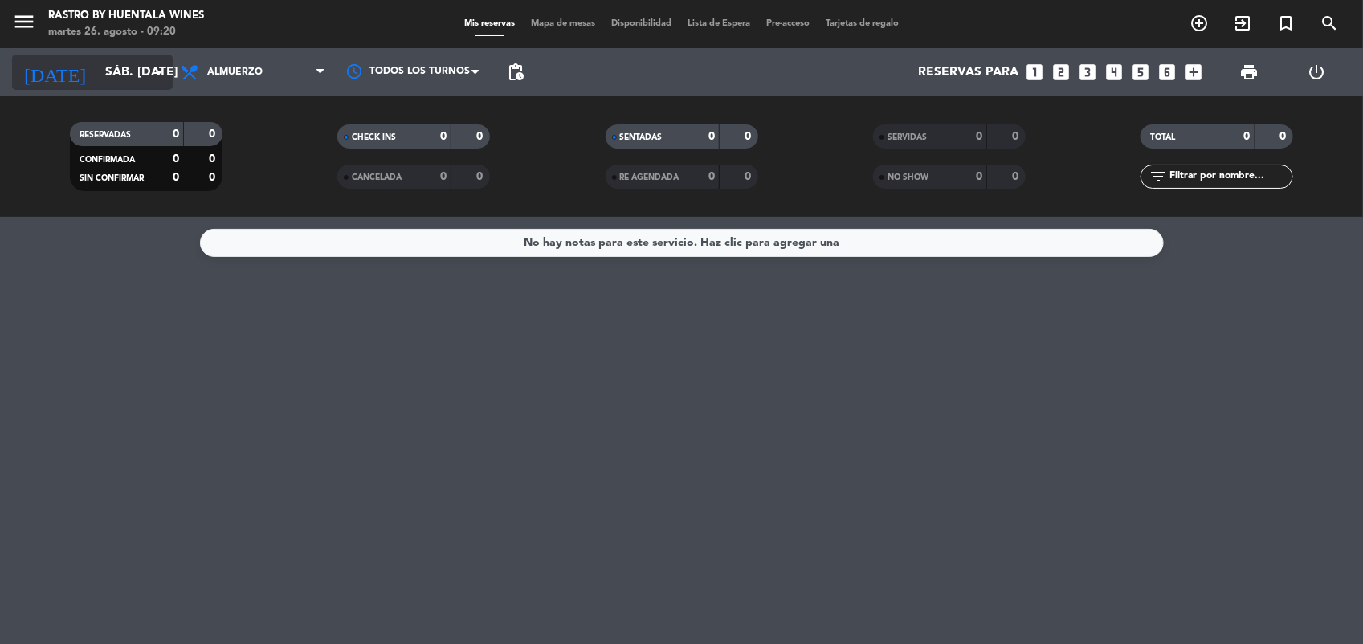
click at [129, 75] on input "sáb. [DATE]" at bounding box center [182, 72] width 170 height 31
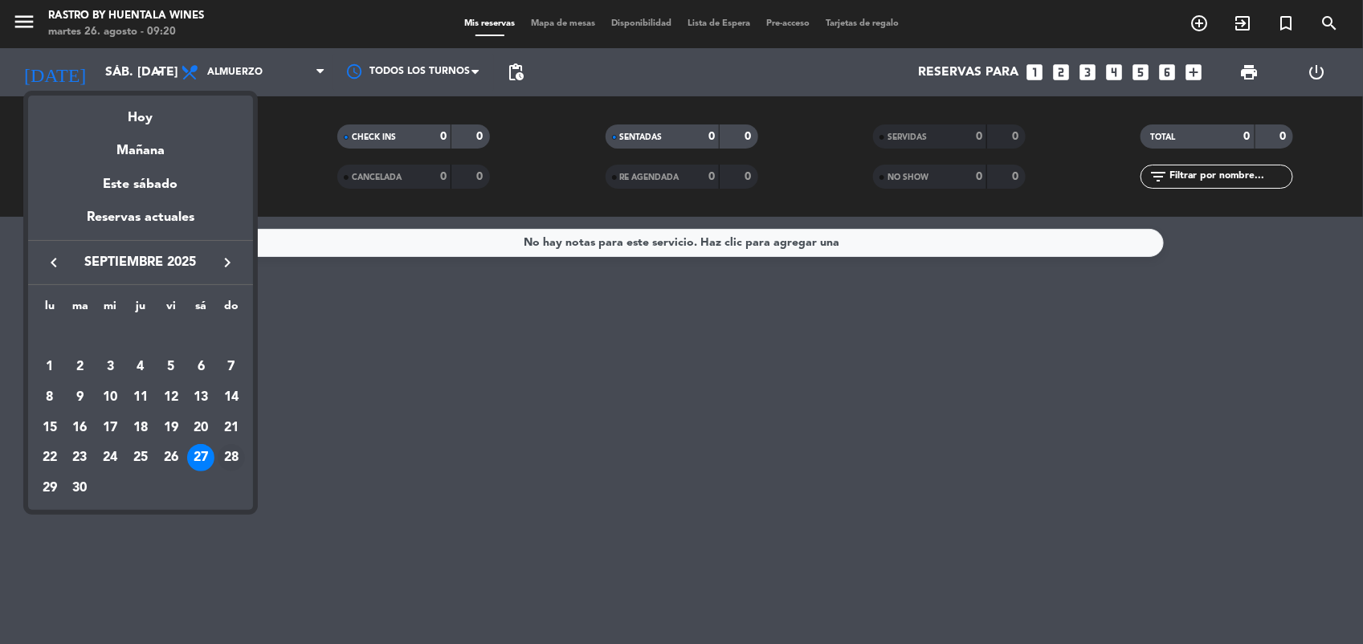
click at [227, 462] on div "28" at bounding box center [231, 457] width 27 height 27
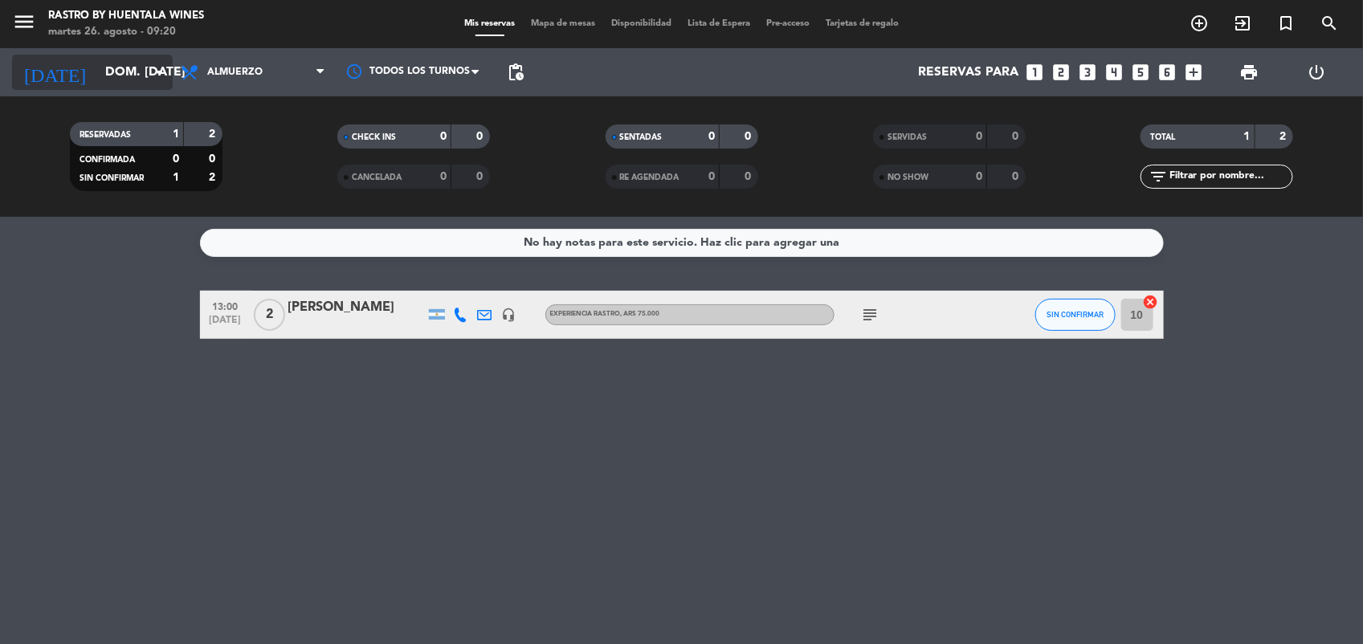
click at [130, 87] on input "dom. [DATE]" at bounding box center [182, 72] width 170 height 31
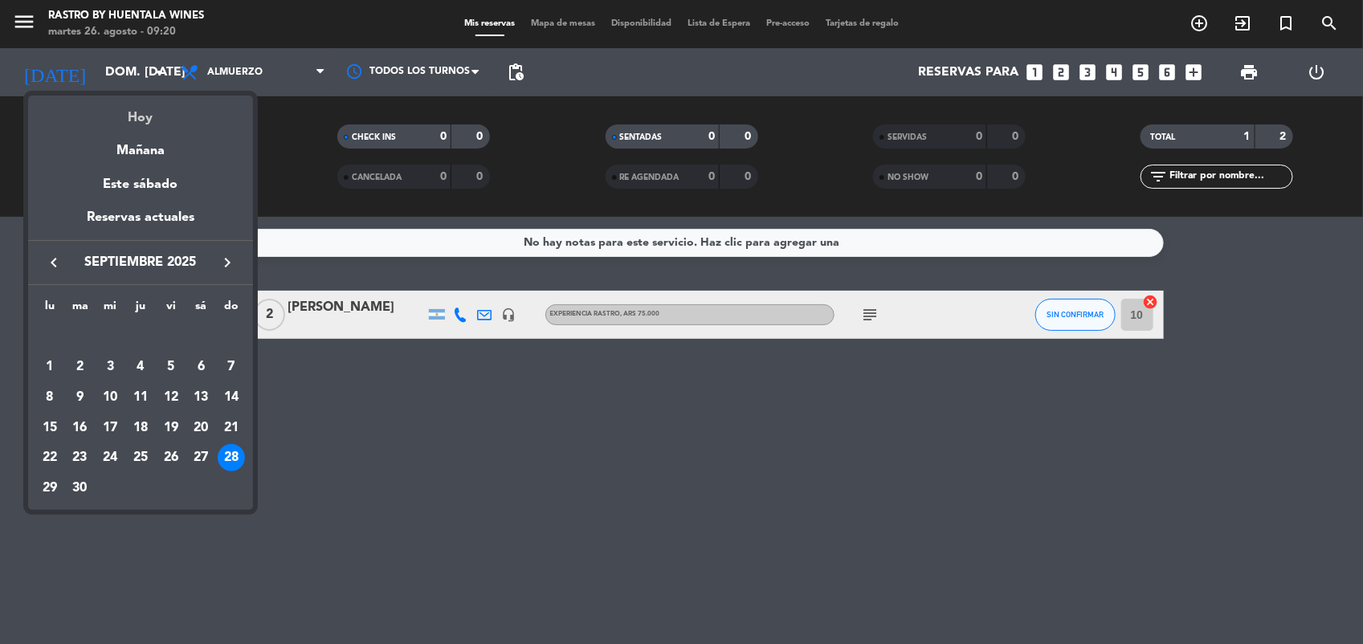
click at [149, 121] on div "Hoy" at bounding box center [140, 112] width 225 height 33
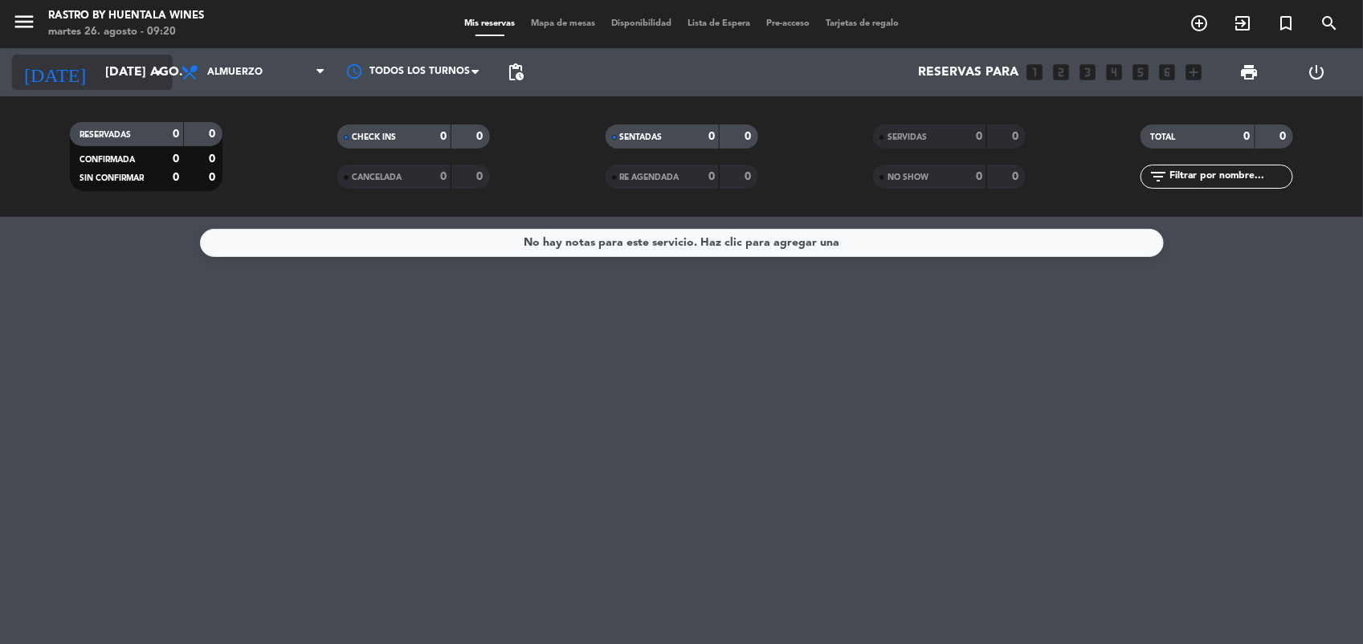
click at [126, 72] on input "[DATE] ago." at bounding box center [182, 72] width 170 height 31
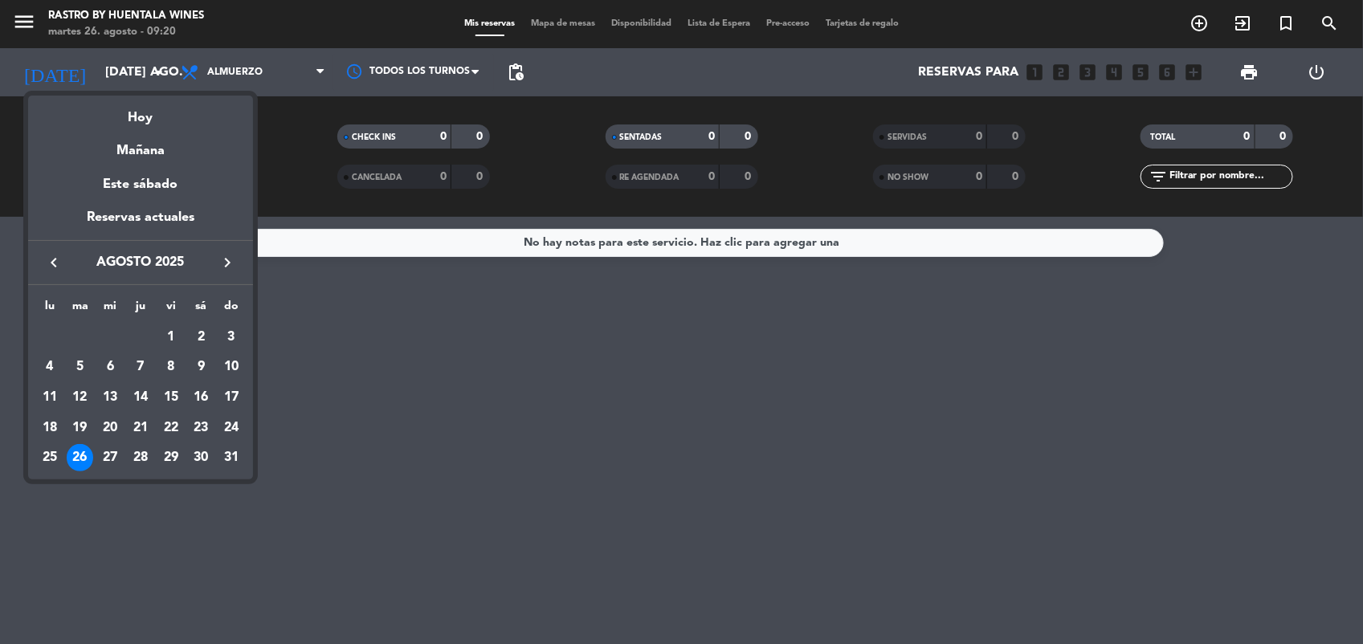
click at [226, 258] on icon "keyboard_arrow_right" at bounding box center [227, 262] width 19 height 19
click at [647, 467] on div at bounding box center [681, 322] width 1363 height 644
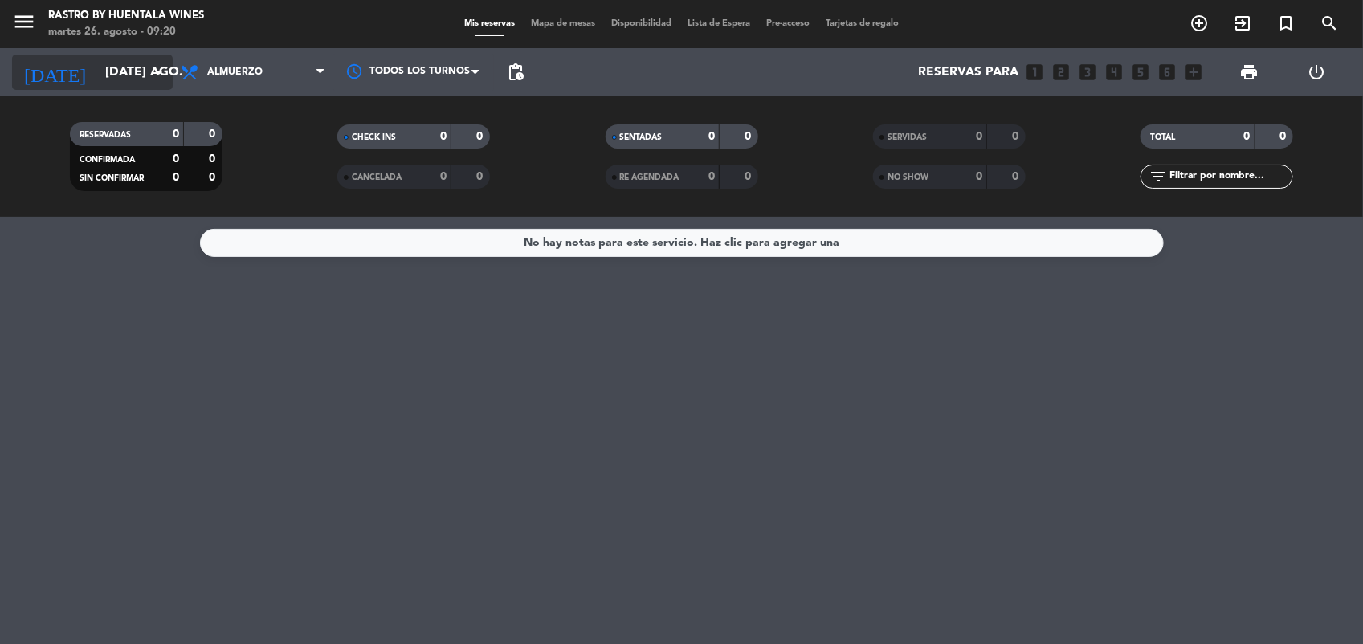
click at [97, 84] on input "[DATE] ago." at bounding box center [182, 72] width 170 height 31
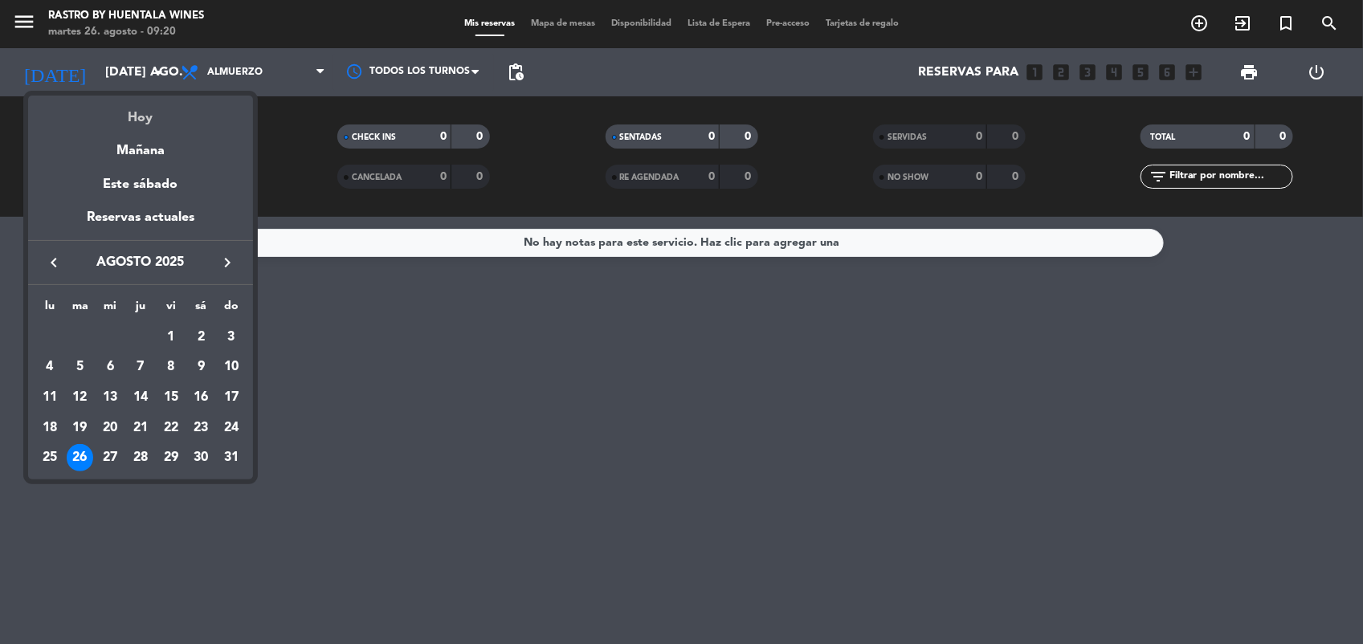
click at [111, 123] on div "Hoy" at bounding box center [140, 112] width 225 height 33
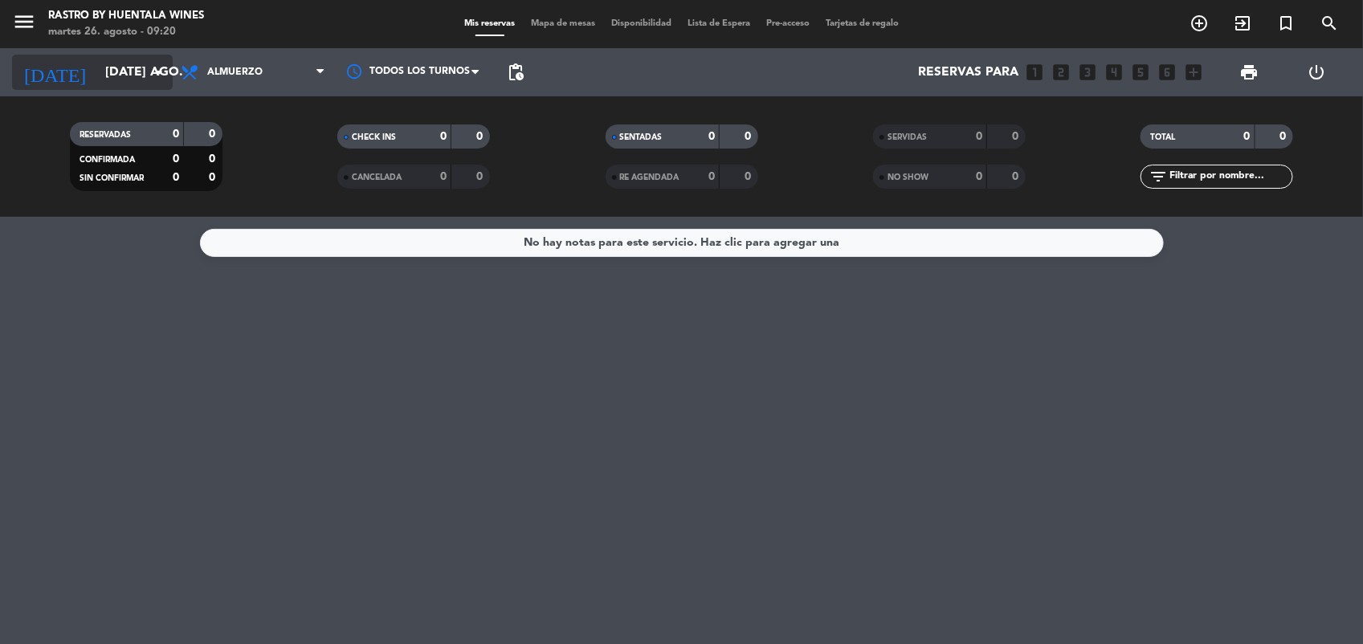
click at [97, 80] on input "[DATE] ago." at bounding box center [182, 72] width 170 height 31
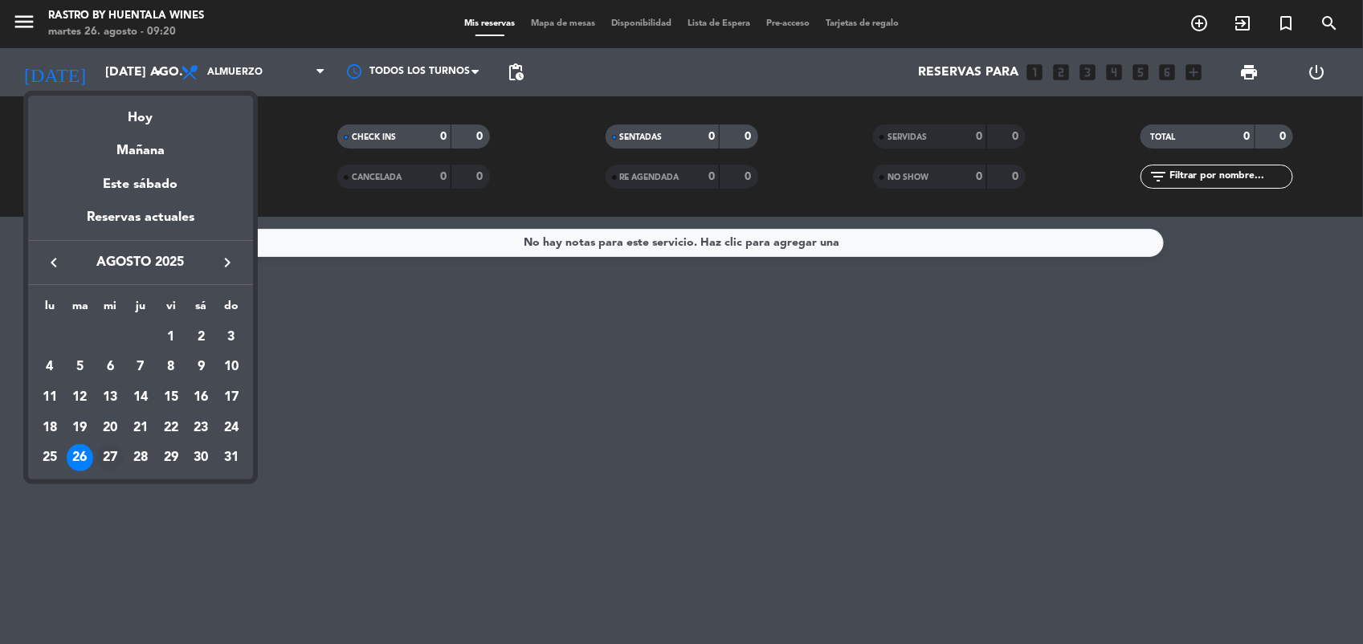
click at [108, 458] on div "27" at bounding box center [109, 457] width 27 height 27
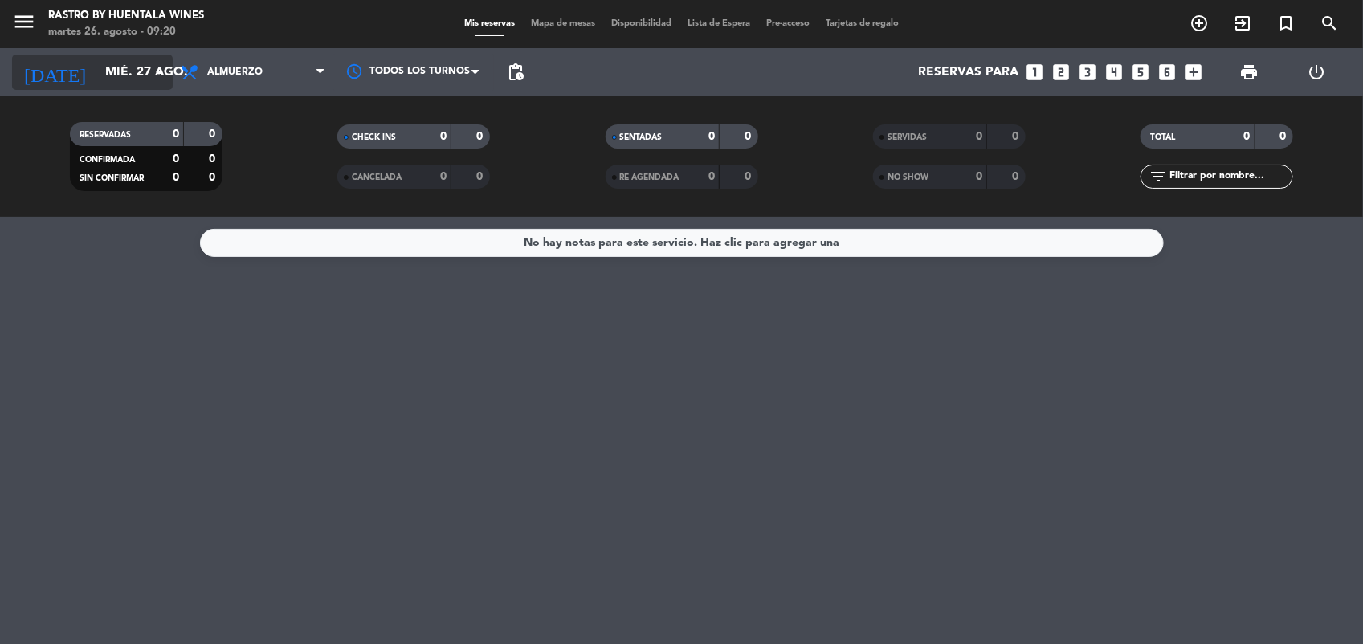
click at [130, 64] on input "mié. 27 ago." at bounding box center [182, 72] width 170 height 31
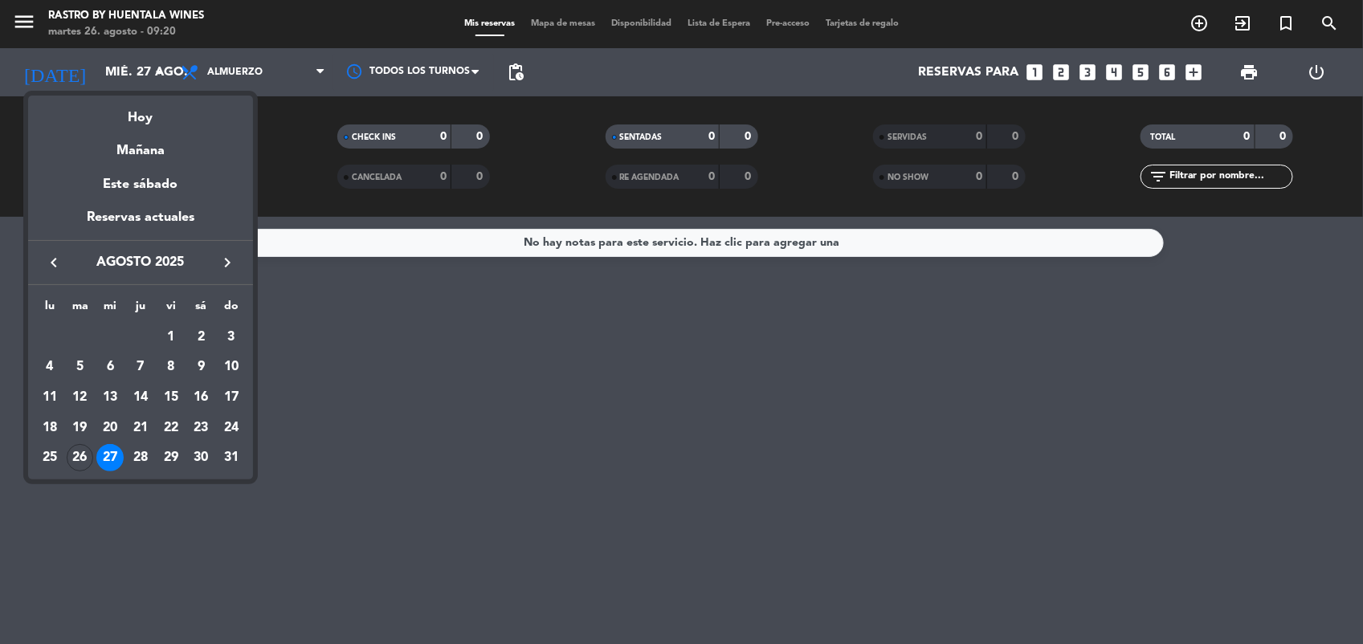
click at [215, 264] on button "keyboard_arrow_right" at bounding box center [227, 262] width 29 height 21
click at [116, 362] on div "3" at bounding box center [109, 366] width 27 height 27
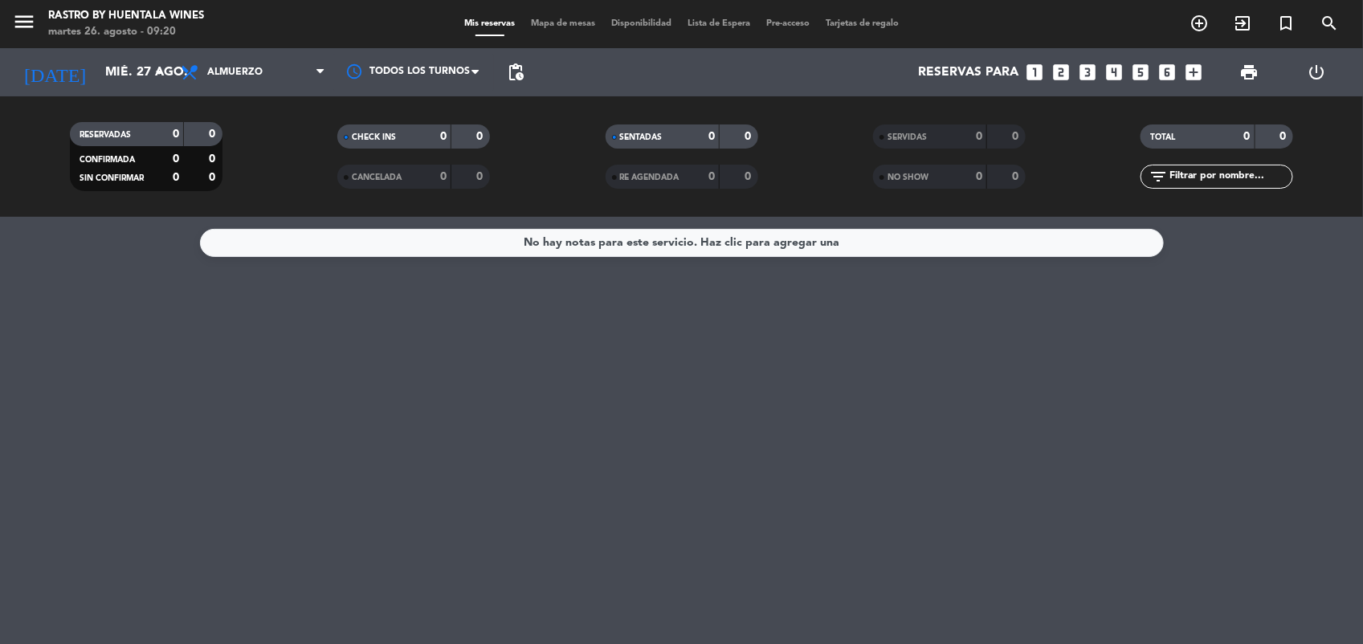
type input "mié. [DATE]"
